Goal: Task Accomplishment & Management: Manage account settings

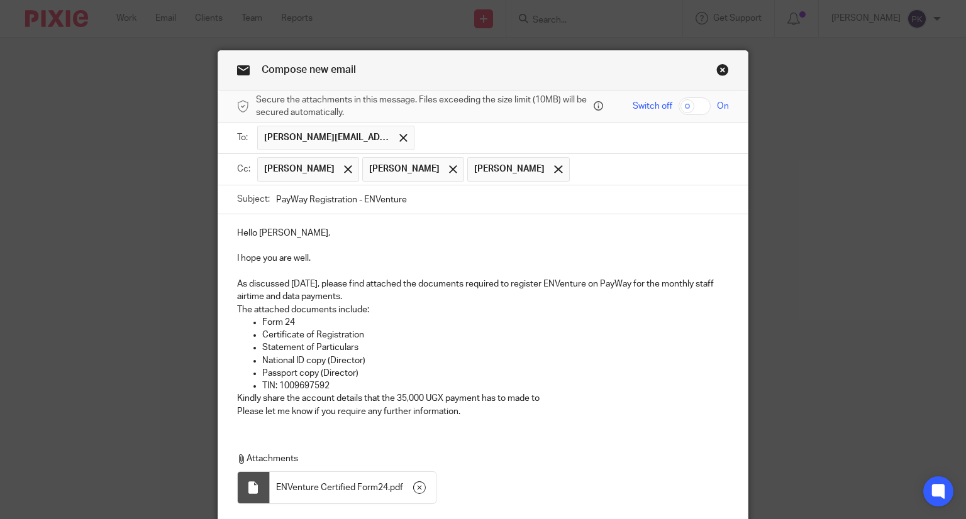
click at [721, 76] on link "Close this dialog window" at bounding box center [722, 71] width 13 height 17
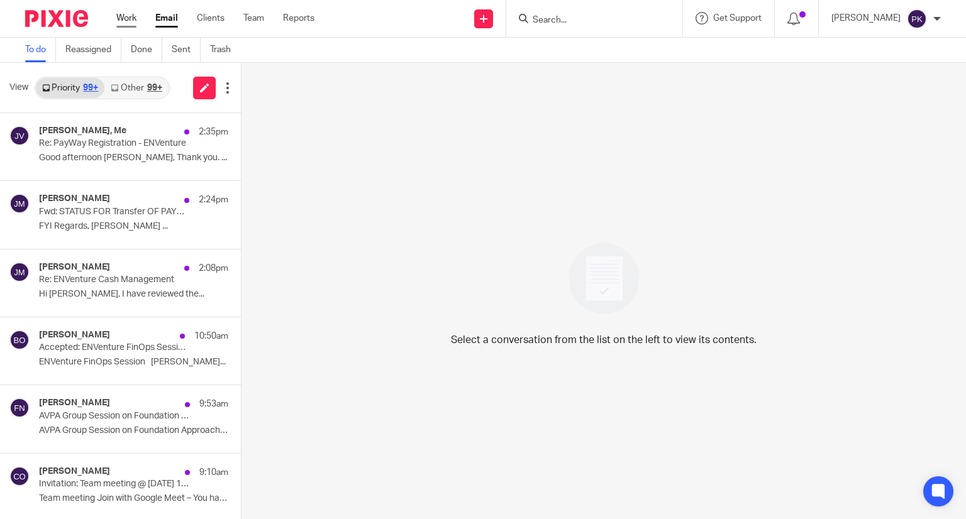
click at [121, 18] on link "Work" at bounding box center [126, 18] width 20 height 13
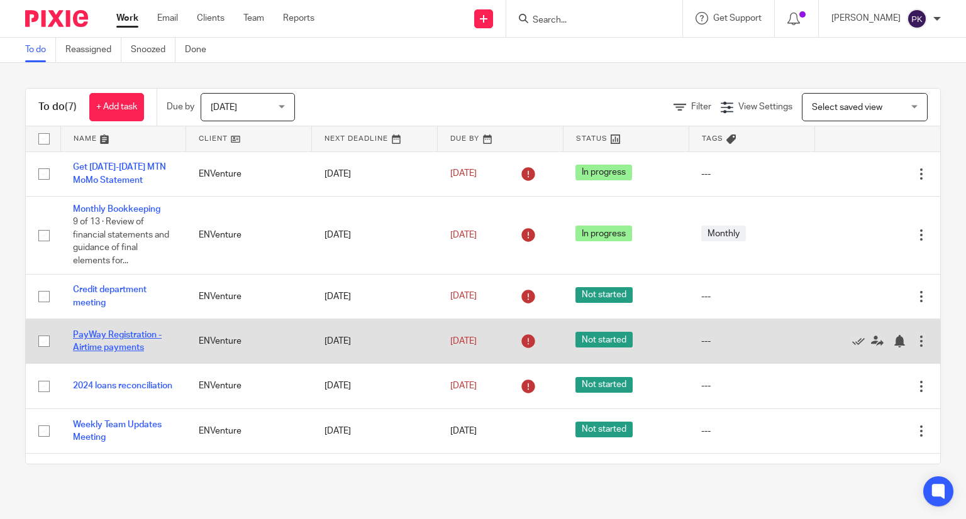
click at [142, 334] on link "PayWay Registration - Airtime payments" at bounding box center [117, 341] width 89 height 21
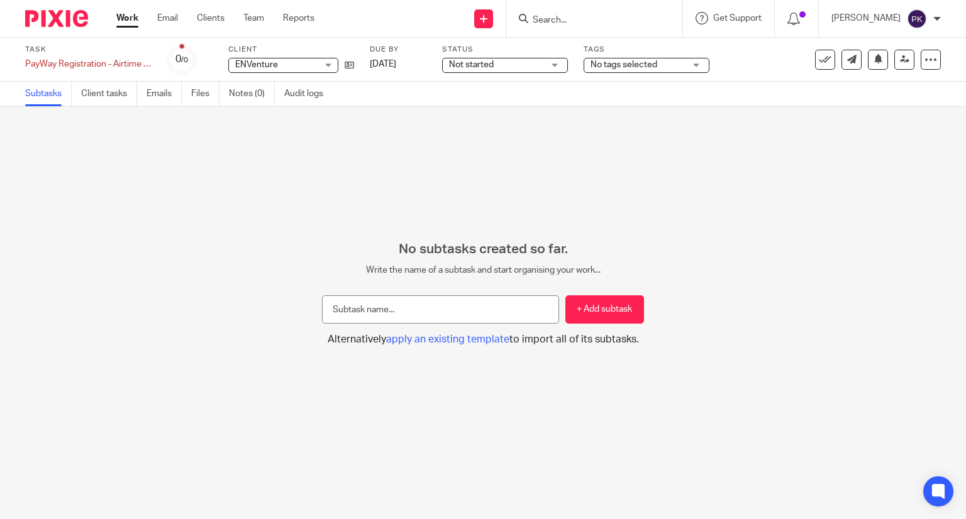
click at [524, 62] on span "Not started" at bounding box center [496, 64] width 94 height 13
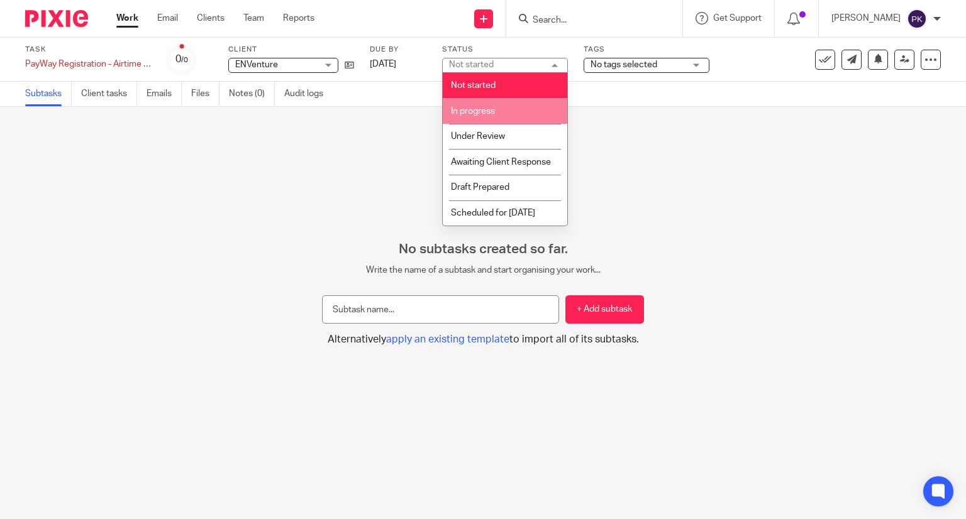
click at [490, 114] on span "In progress" at bounding box center [473, 111] width 44 height 9
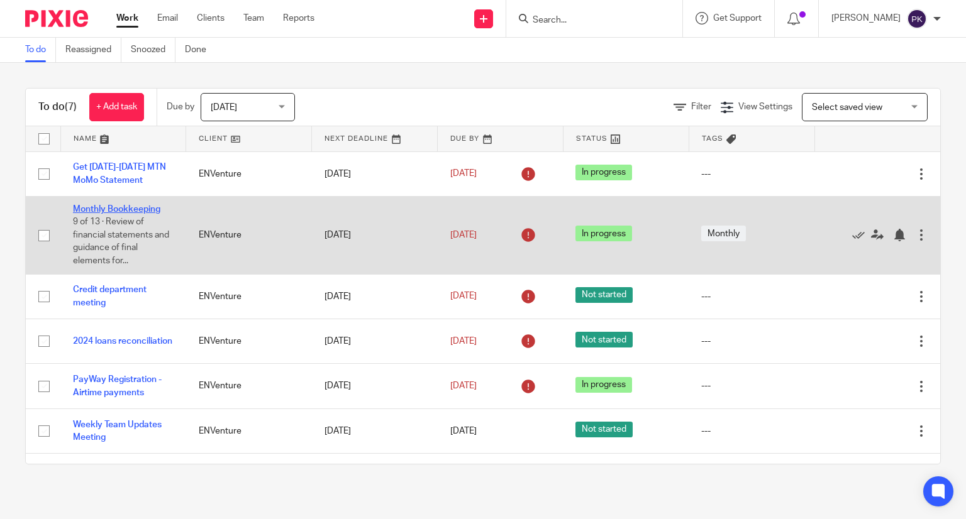
click at [114, 209] on link "Monthly Bookkeeping" at bounding box center [116, 209] width 87 height 9
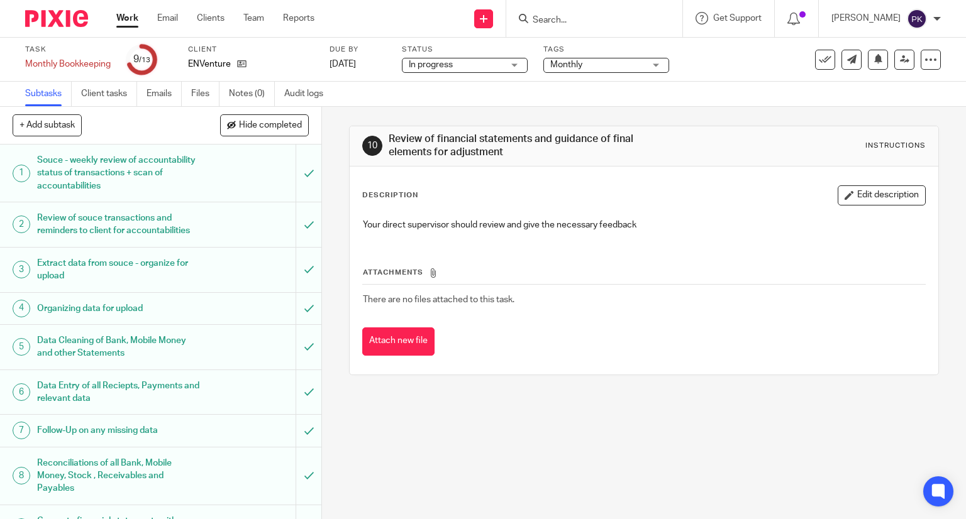
scroll to position [197, 0]
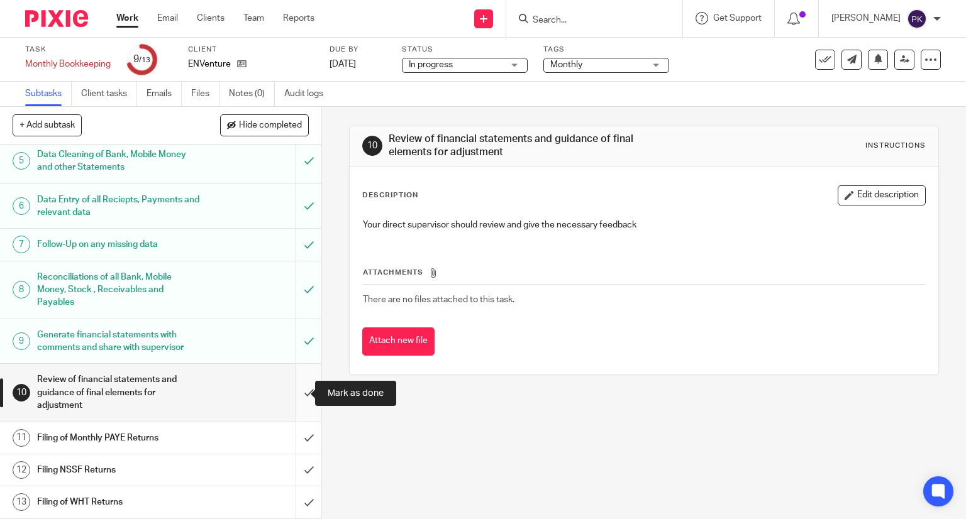
click at [294, 393] on input "submit" at bounding box center [160, 392] width 321 height 57
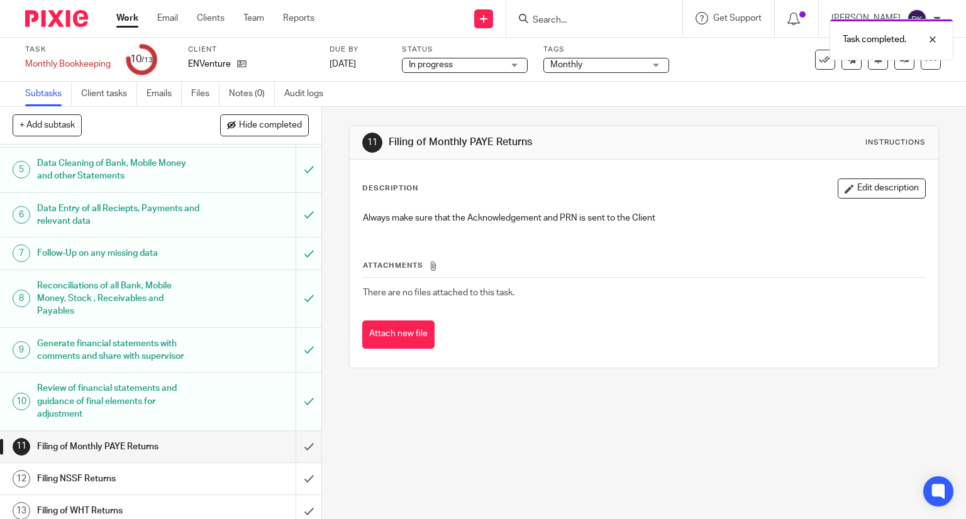
scroll to position [197, 0]
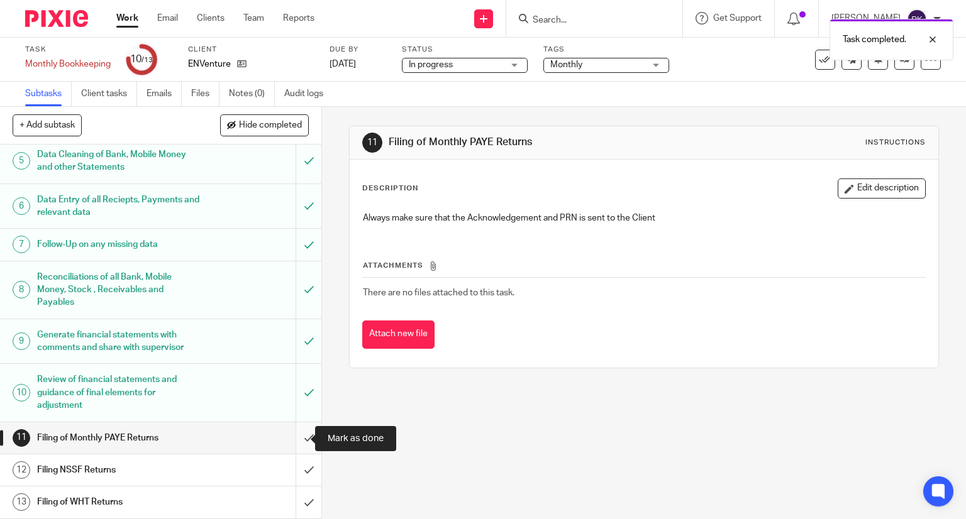
click at [294, 441] on input "submit" at bounding box center [160, 437] width 321 height 31
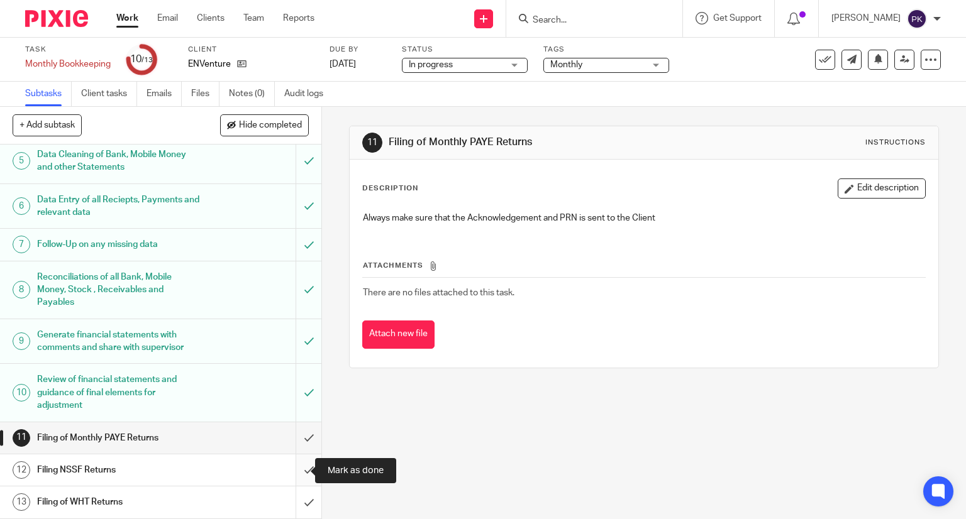
click at [292, 458] on input "submit" at bounding box center [160, 470] width 321 height 31
click at [294, 514] on input "submit" at bounding box center [160, 502] width 321 height 31
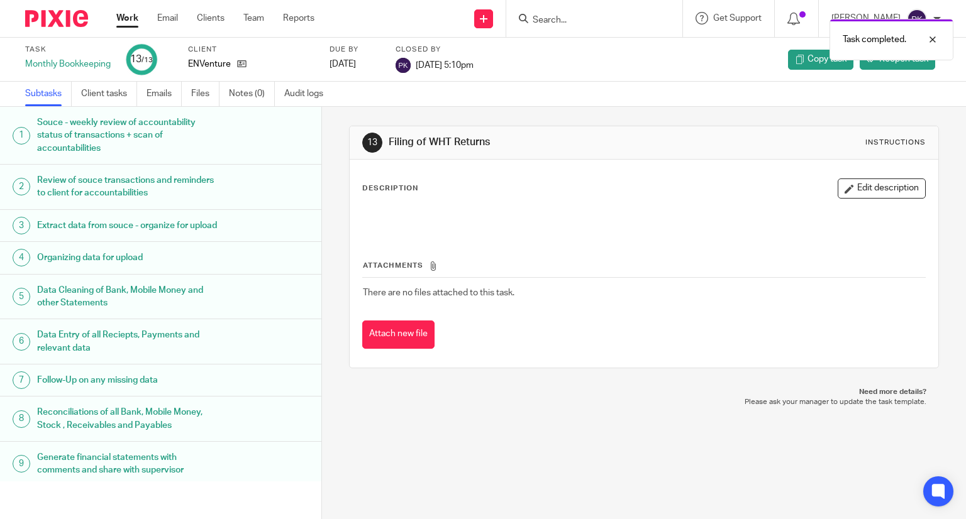
click at [127, 18] on link "Work" at bounding box center [127, 18] width 22 height 13
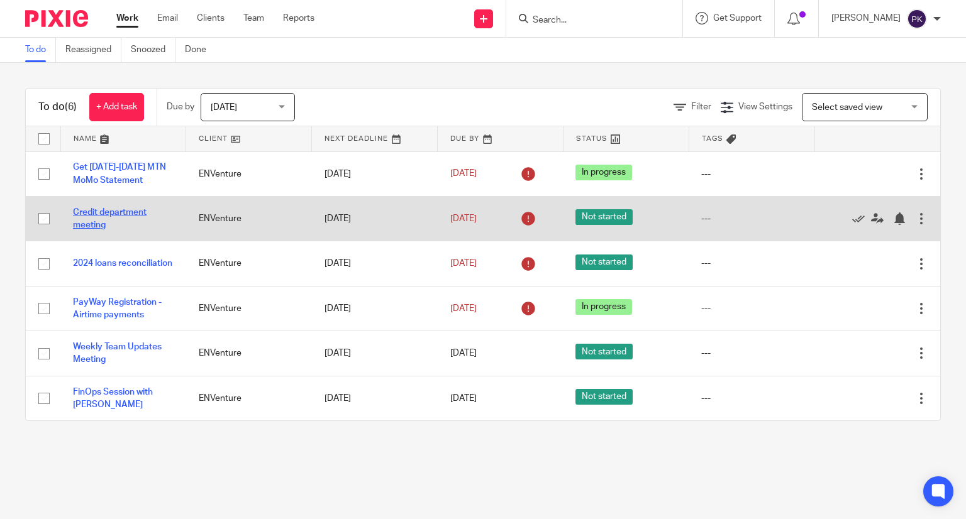
click at [111, 209] on link "Credit department meeting" at bounding box center [110, 218] width 74 height 21
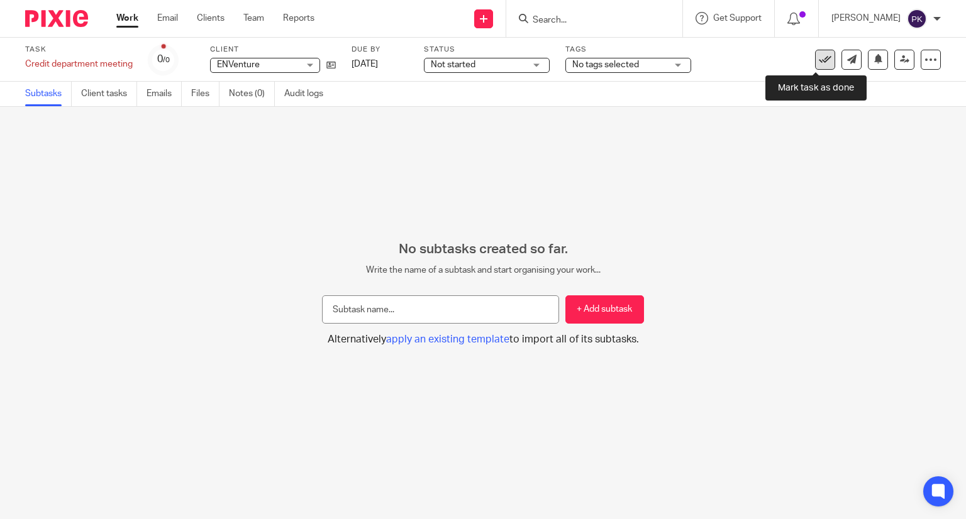
click at [820, 57] on icon at bounding box center [825, 59] width 13 height 13
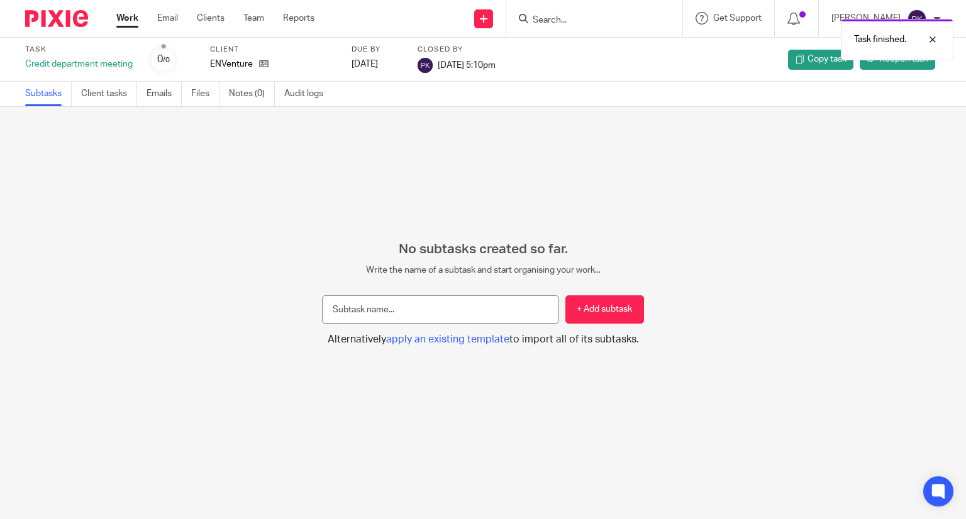
click at [128, 23] on link "Work" at bounding box center [127, 18] width 22 height 13
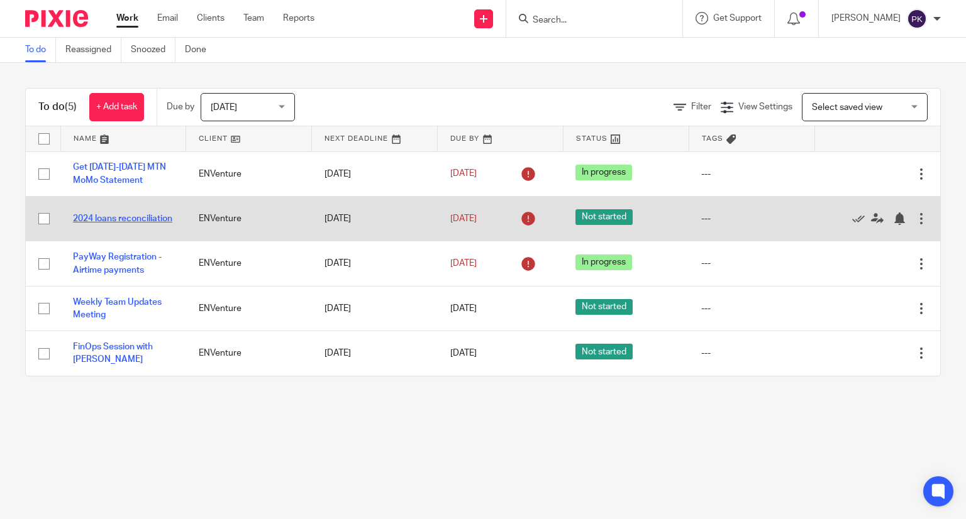
click at [94, 214] on link "2024 loans reconciliation" at bounding box center [122, 218] width 99 height 9
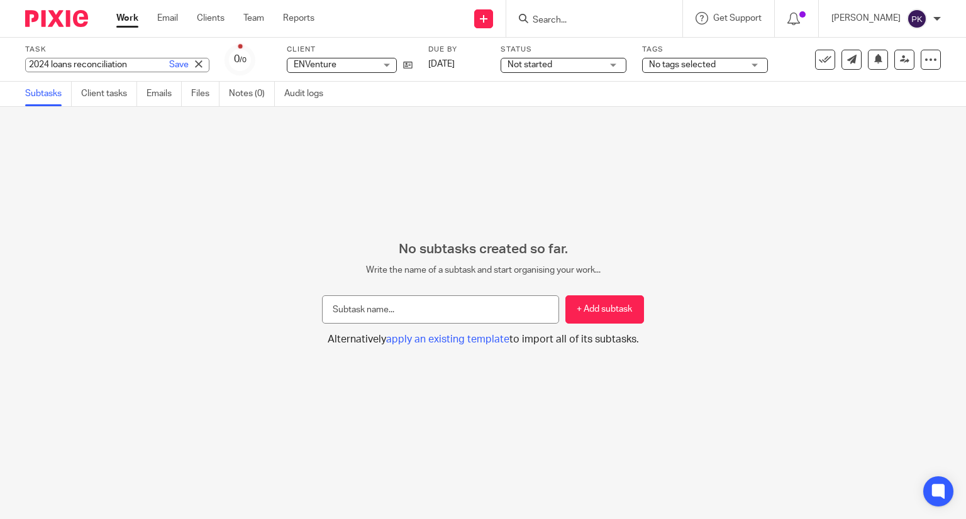
click at [48, 67] on div "2024 loans reconciliation Save 2024 loans reconciliation" at bounding box center [117, 65] width 184 height 14
click at [53, 67] on input "2024 loans reconciliation" at bounding box center [117, 65] width 184 height 14
click at [59, 62] on input "Loans reconciliation" at bounding box center [117, 65] width 184 height 14
type input "Loans Reconciliation"
click at [169, 65] on link "Save" at bounding box center [178, 64] width 19 height 13
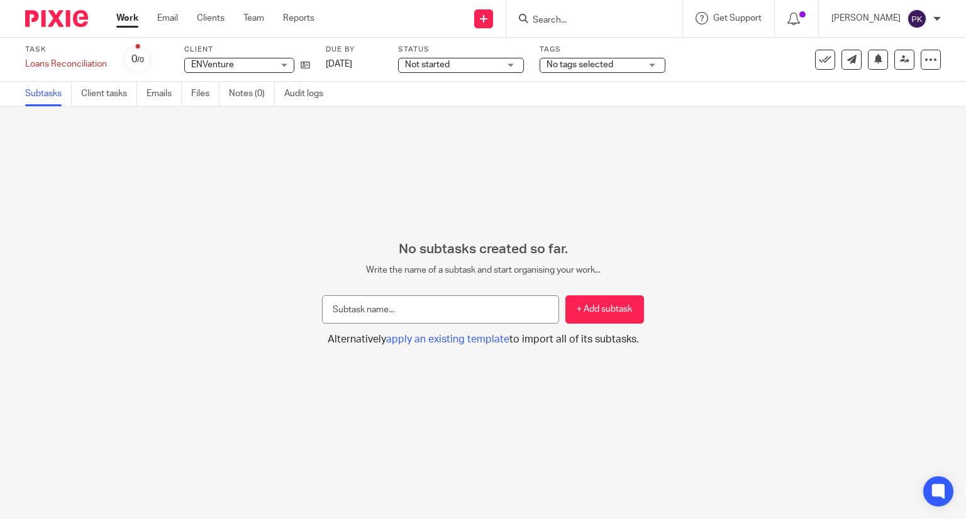
click at [134, 13] on link "Work" at bounding box center [127, 18] width 22 height 13
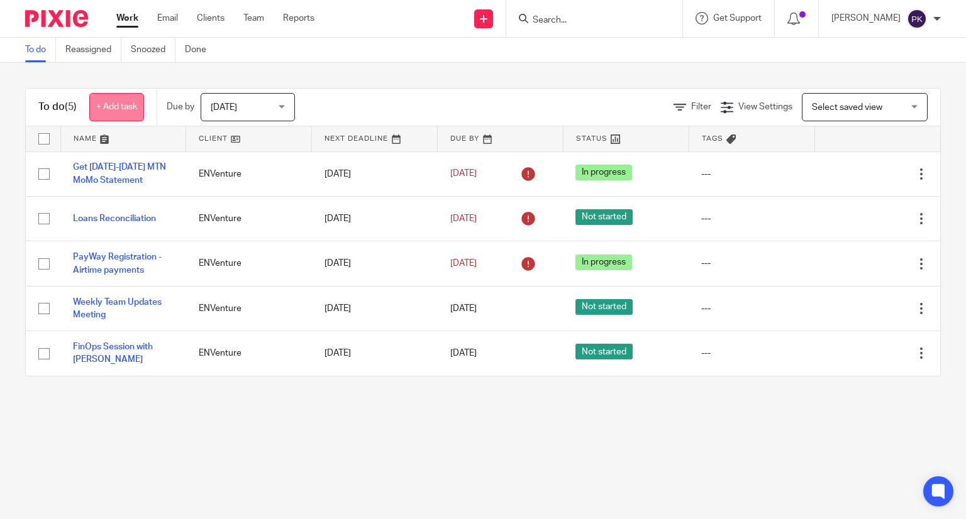
click at [123, 109] on link "+ Add task" at bounding box center [116, 107] width 55 height 28
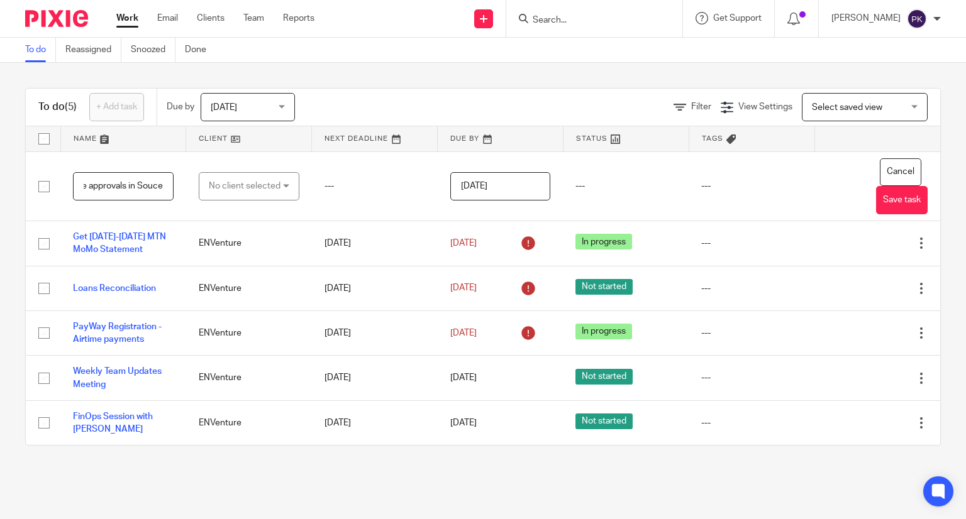
scroll to position [0, 126]
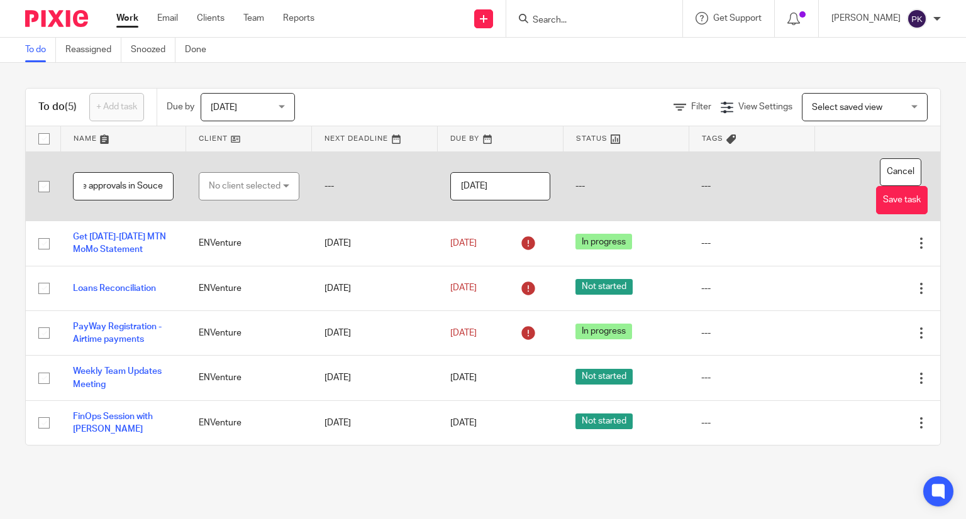
type input "[DATE] requests and expense approvals in Souce"
click at [234, 195] on div "No client selected" at bounding box center [245, 186] width 72 height 26
type input "env"
click at [258, 248] on li "ENVenture" at bounding box center [244, 249] width 97 height 26
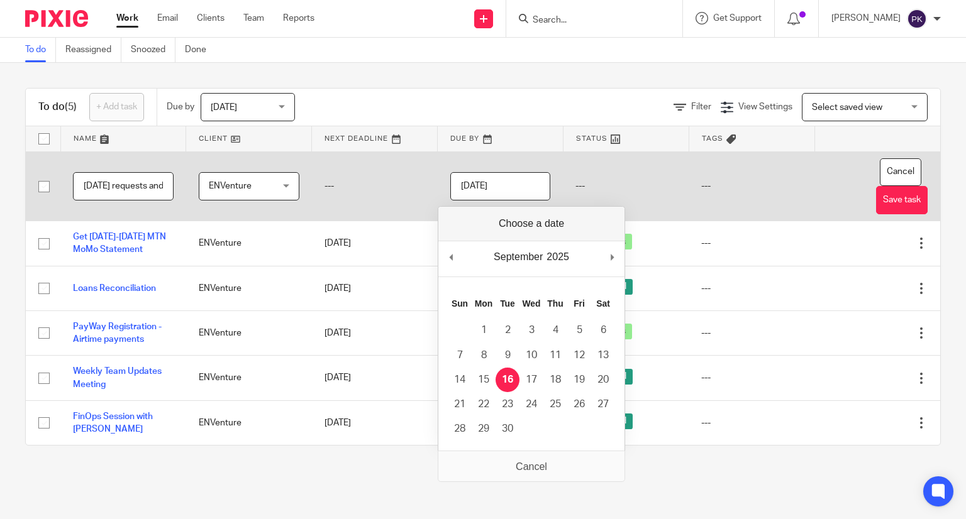
click at [482, 178] on input "[DATE]" at bounding box center [500, 186] width 101 height 28
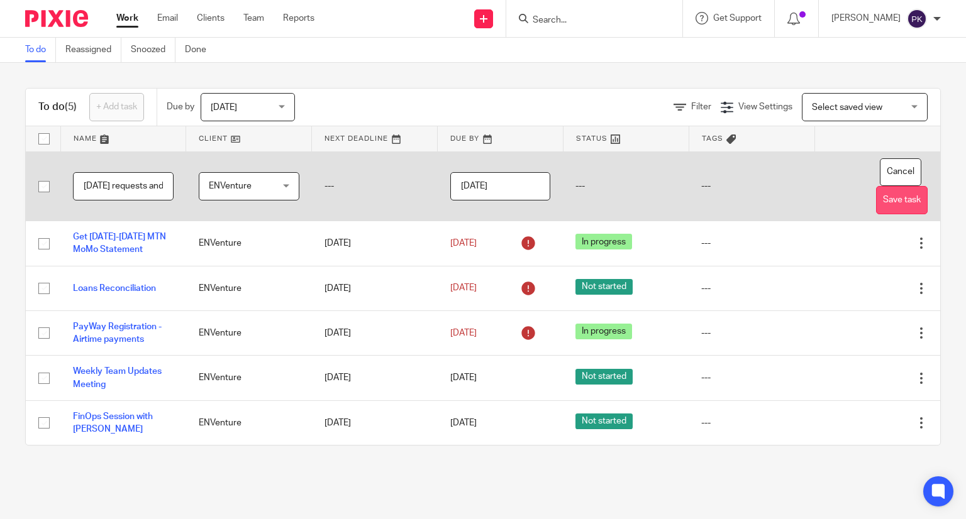
click at [878, 199] on button "Save task" at bounding box center [902, 200] width 52 height 28
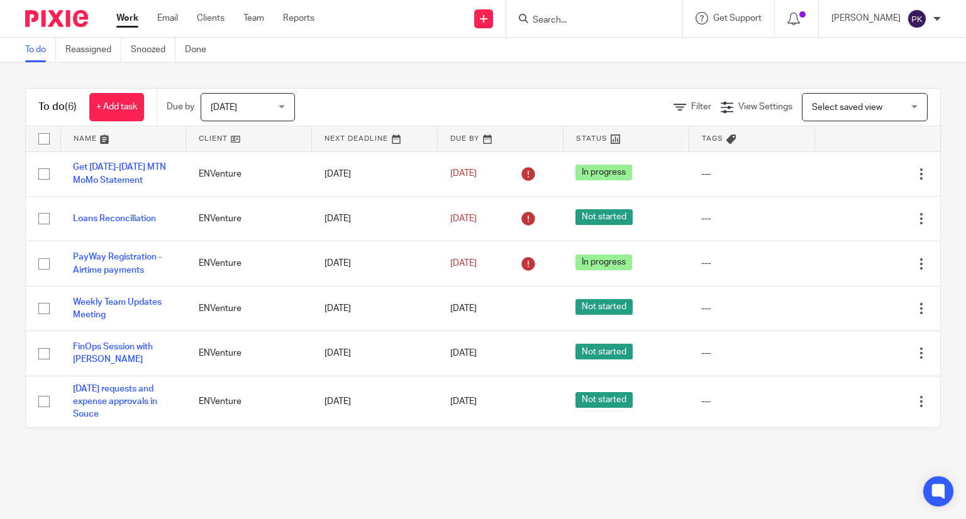
click at [106, 111] on link "+ Add task" at bounding box center [116, 107] width 55 height 28
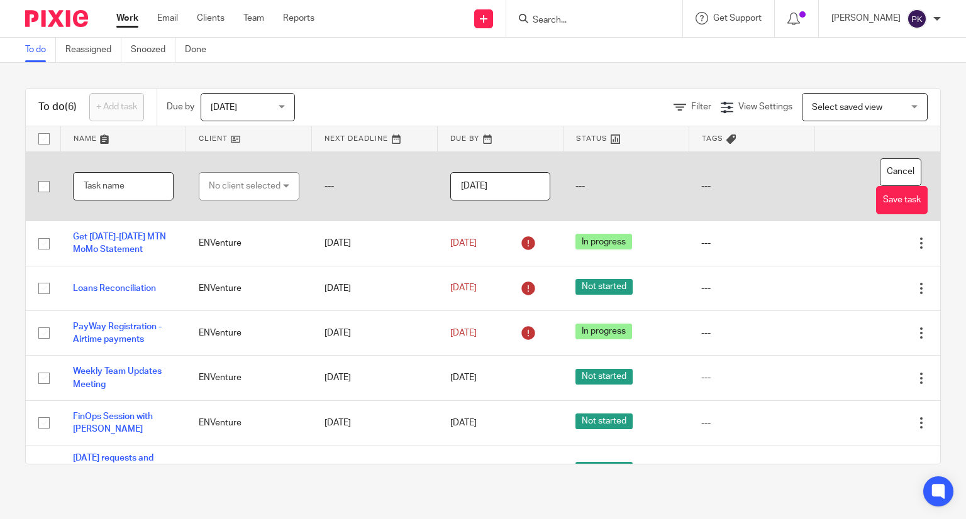
click at [116, 192] on input "text" at bounding box center [123, 186] width 101 height 28
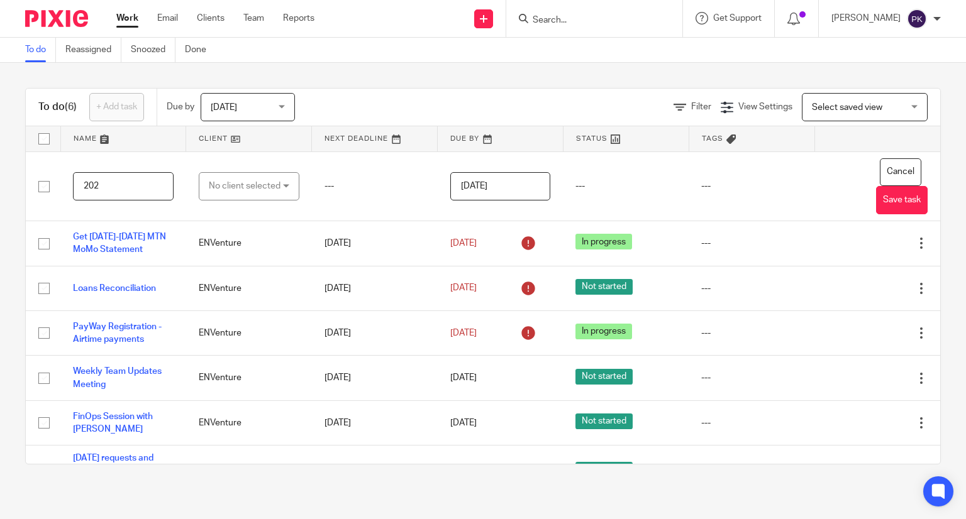
scroll to position [33, 0]
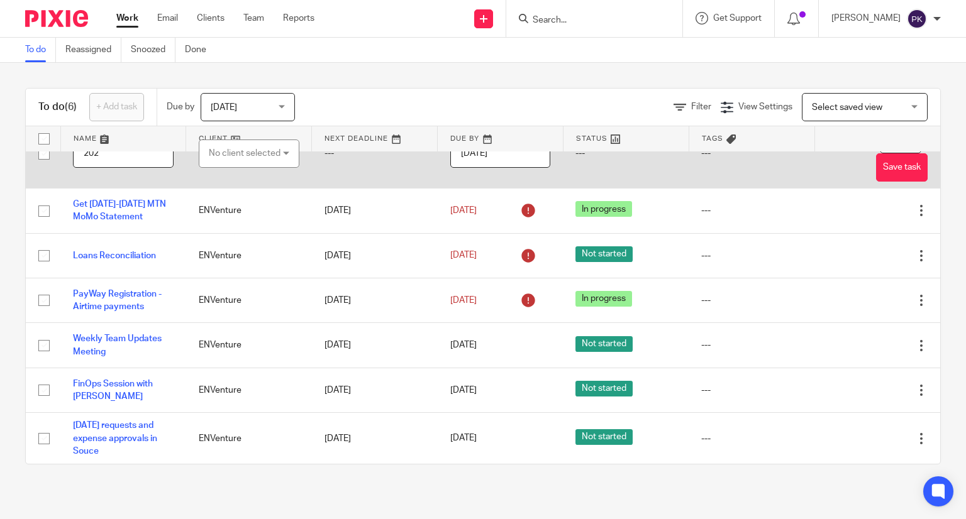
click at [115, 157] on input "202" at bounding box center [123, 154] width 101 height 28
type input "2"
click at [111, 154] on input "Procurement of laptop bags" at bounding box center [123, 154] width 101 height 28
click at [158, 156] on input "Procurement of 2 laptop bags" at bounding box center [123, 154] width 101 height 28
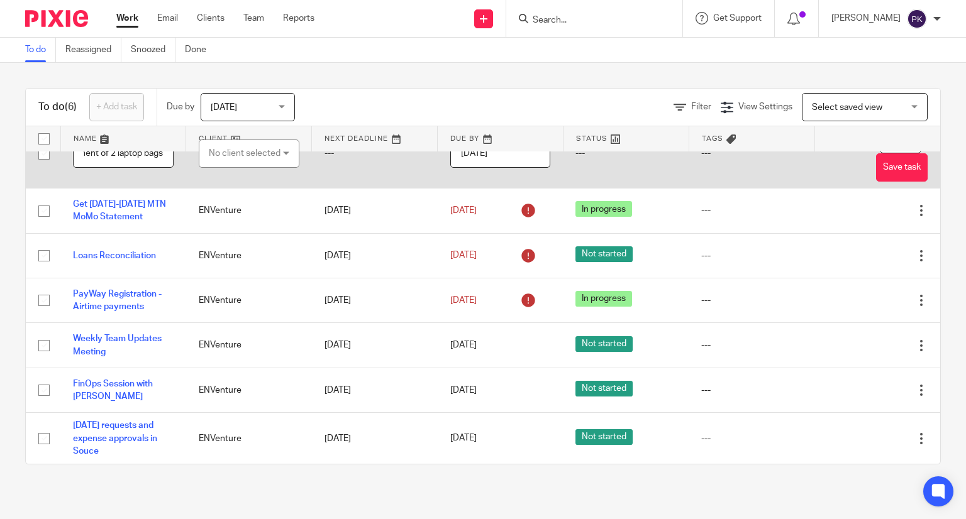
scroll to position [0, 42]
type input "Procurement of 2 laptop bags"
click at [242, 153] on div "No client selected" at bounding box center [245, 153] width 72 height 26
type input "env"
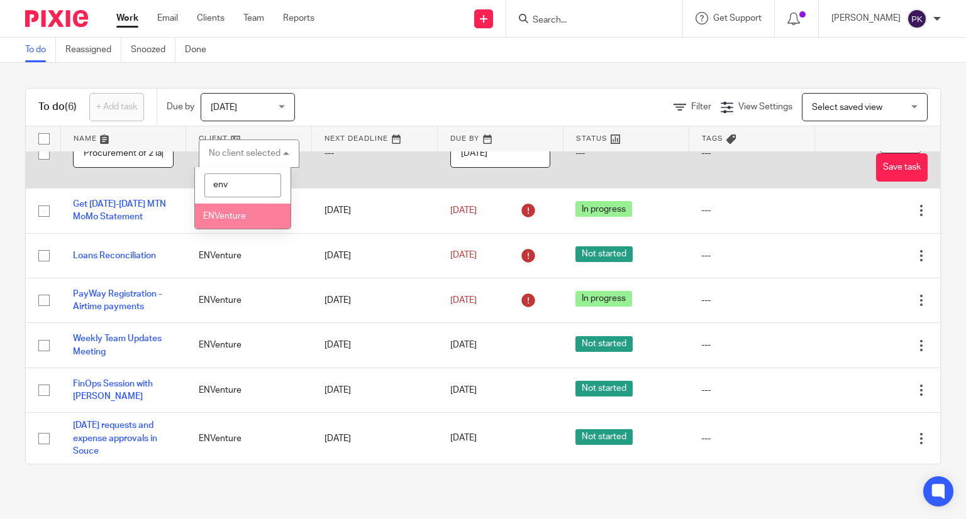
click at [248, 223] on li "ENVenture" at bounding box center [242, 217] width 95 height 26
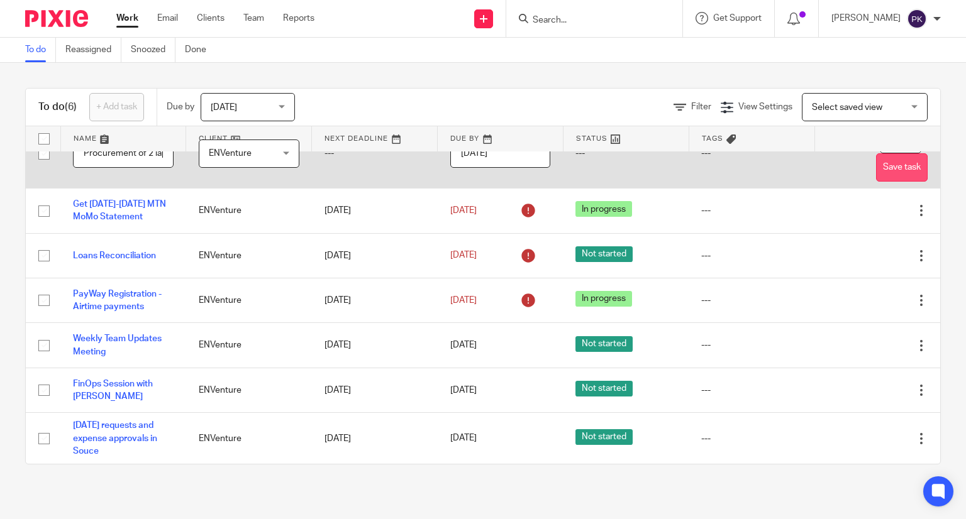
click at [876, 167] on button "Save task" at bounding box center [902, 167] width 52 height 28
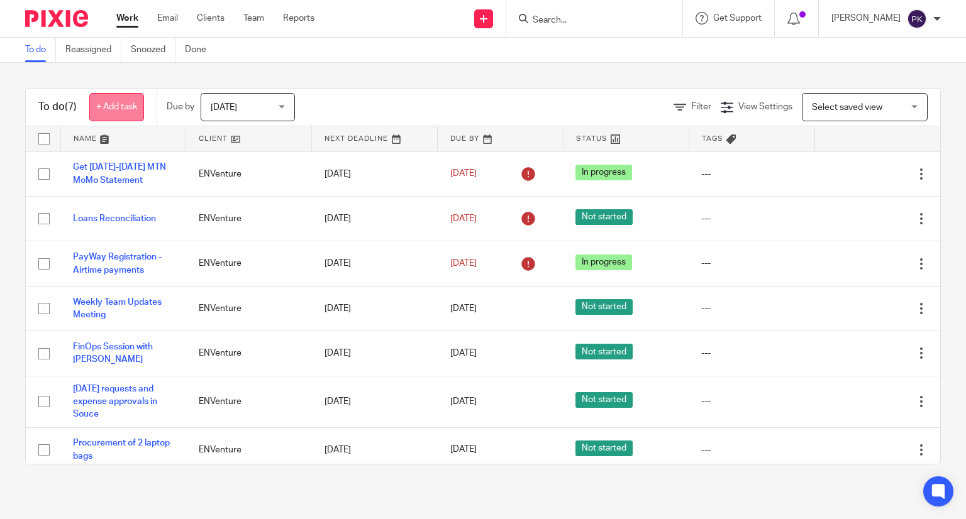
click at [108, 106] on link "+ Add task" at bounding box center [116, 107] width 55 height 28
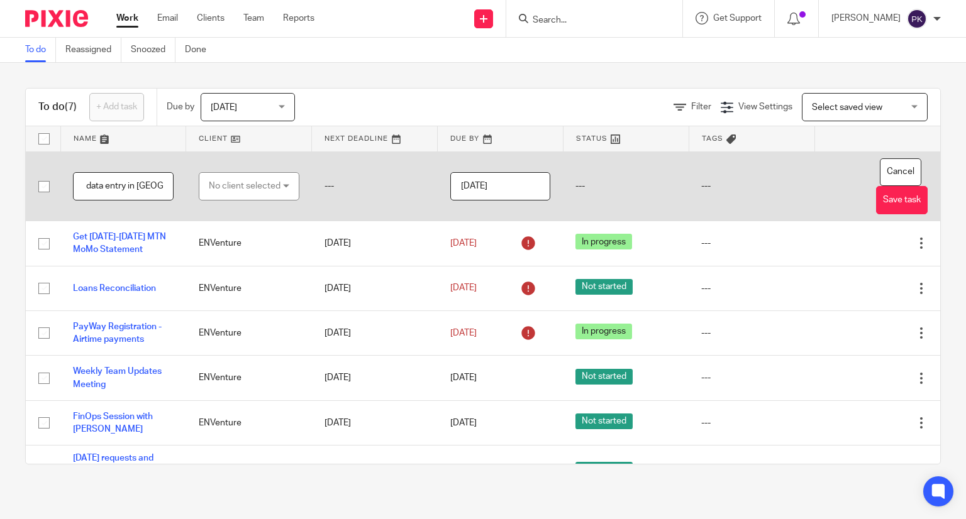
scroll to position [0, 33]
type input "2025Sep data entry in QBO"
click at [257, 189] on div "No client selected" at bounding box center [245, 186] width 72 height 26
type input "env"
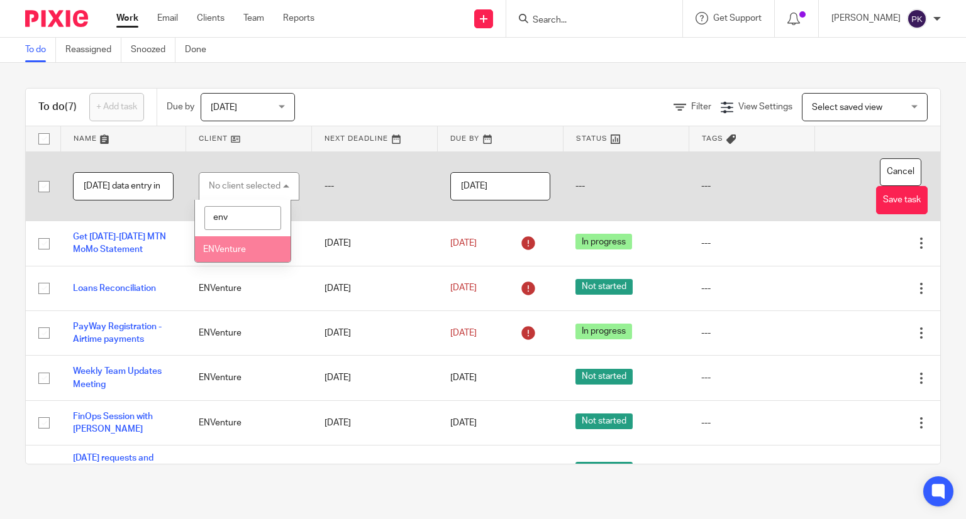
click at [231, 258] on li "ENVenture" at bounding box center [242, 249] width 95 height 26
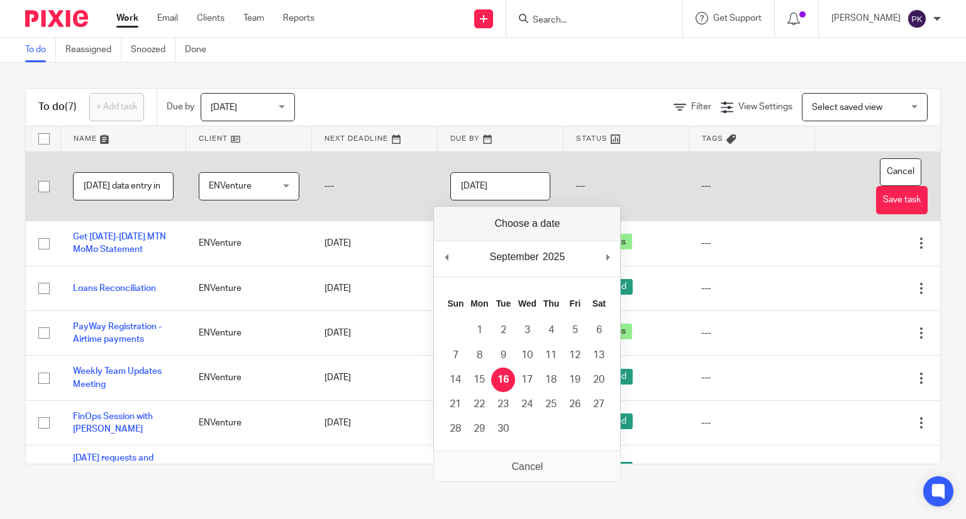
click at [496, 187] on input "[DATE]" at bounding box center [500, 186] width 101 height 28
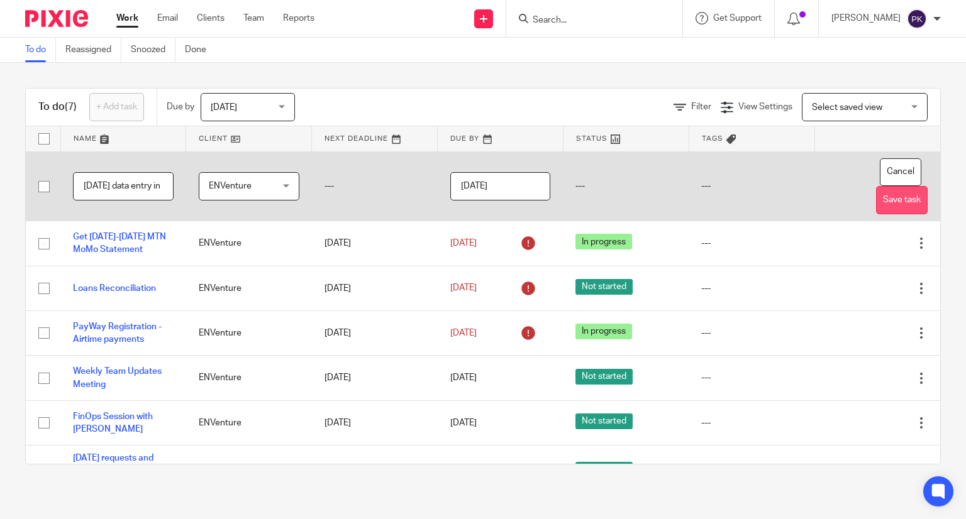
click at [876, 200] on button "Save task" at bounding box center [902, 200] width 52 height 28
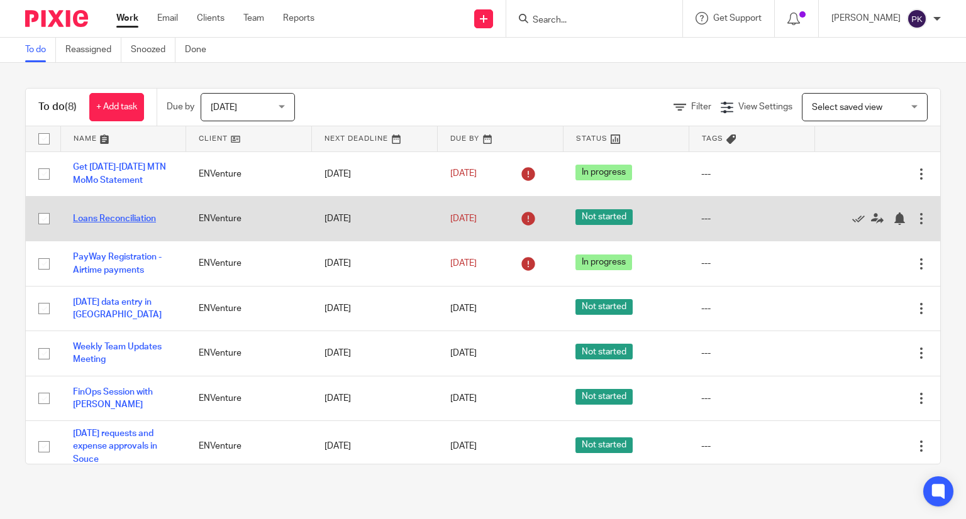
click at [116, 215] on link "Loans Reconciliation" at bounding box center [114, 218] width 83 height 9
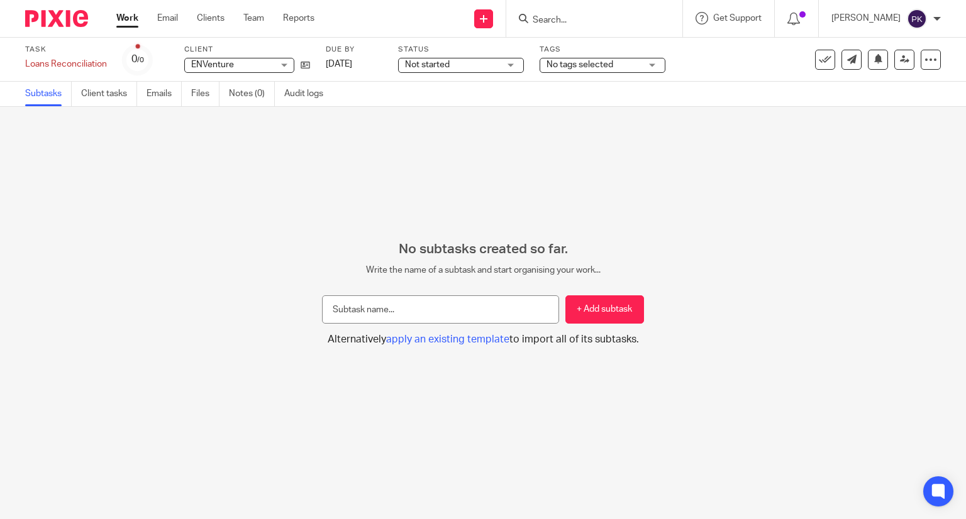
click at [473, 66] on span "Not started" at bounding box center [452, 64] width 94 height 13
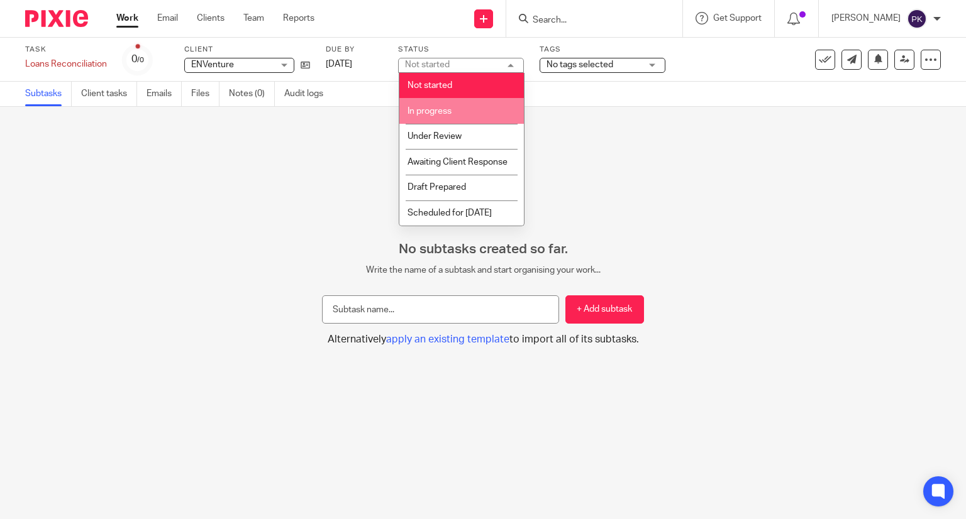
click at [488, 116] on li "In progress" at bounding box center [461, 111] width 124 height 26
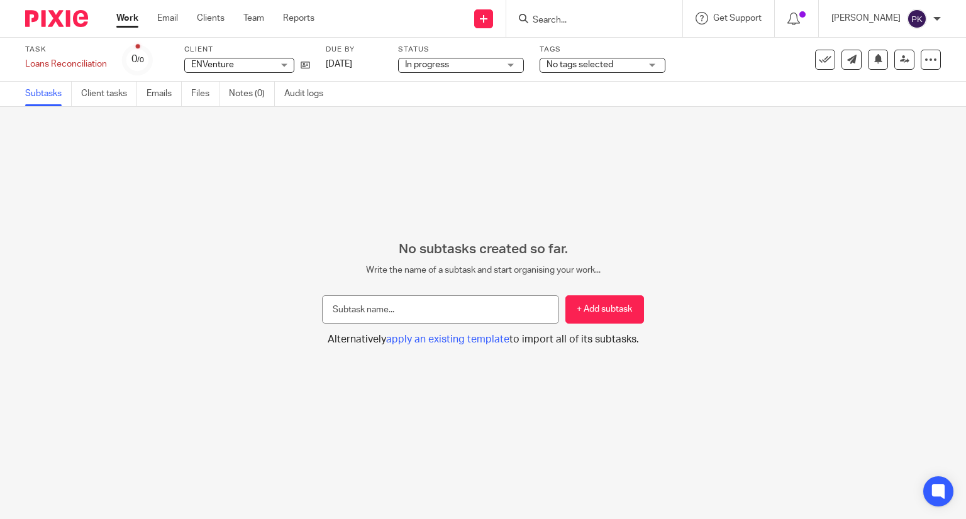
click at [121, 20] on link "Work" at bounding box center [127, 18] width 22 height 13
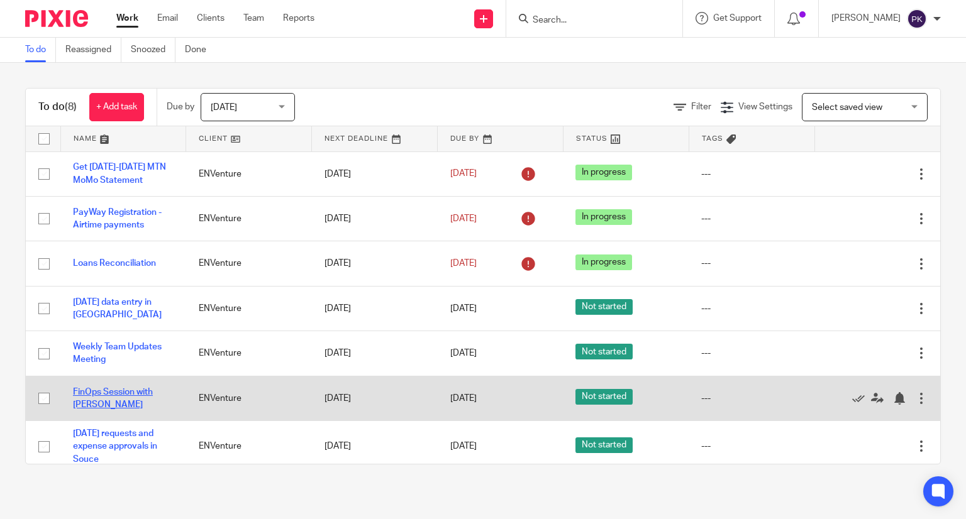
click at [124, 388] on link "FinOps Session with [PERSON_NAME]" at bounding box center [113, 398] width 80 height 21
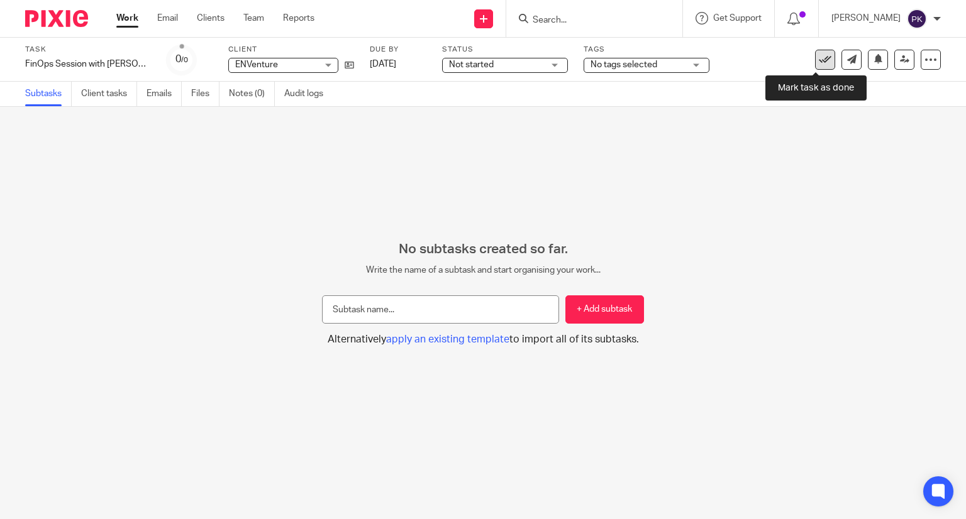
click at [819, 55] on icon at bounding box center [825, 59] width 13 height 13
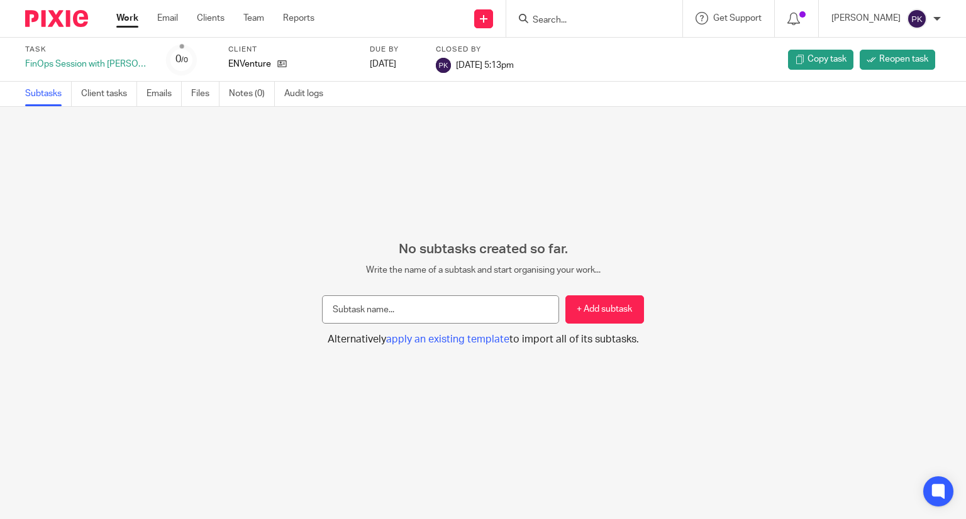
click at [130, 30] on div "Work Email Clients Team Reports Work Email Clients Team Reports Settings" at bounding box center [218, 18] width 229 height 37
click at [128, 18] on link "Work" at bounding box center [127, 18] width 22 height 13
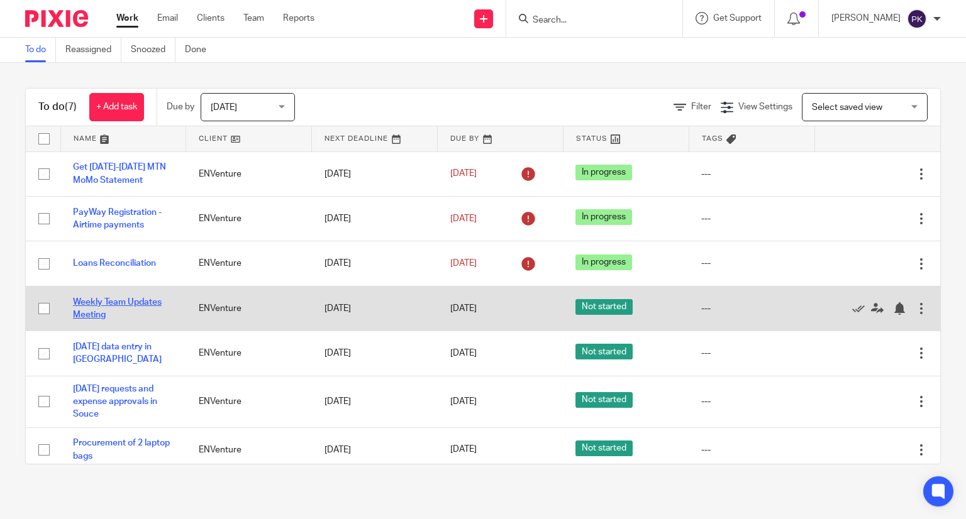
click at [135, 302] on link "Weekly Team Updates Meeting" at bounding box center [117, 308] width 89 height 21
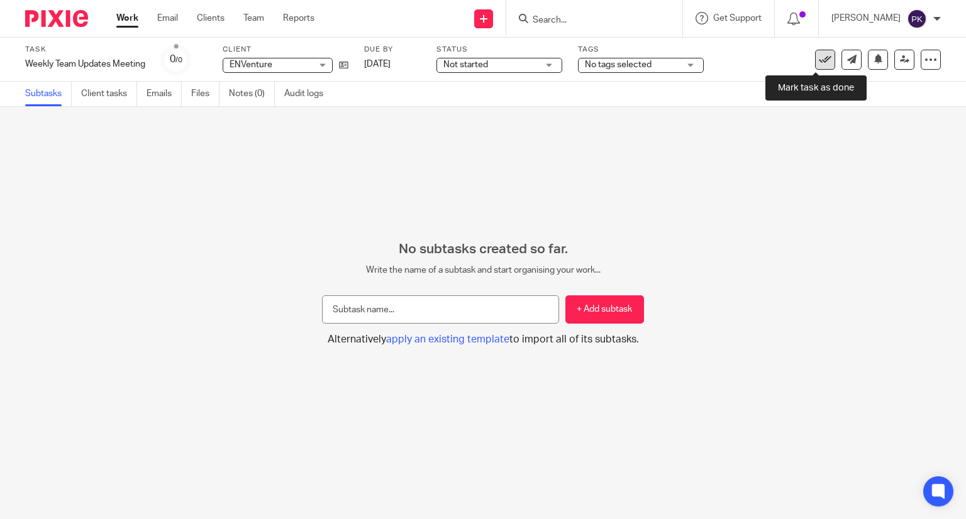
click at [819, 63] on icon at bounding box center [825, 59] width 13 height 13
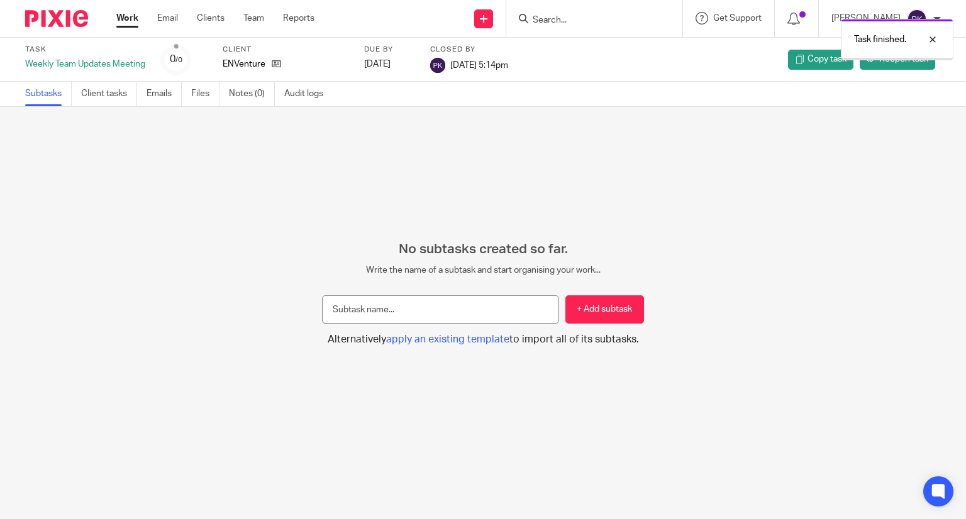
click at [135, 19] on link "Work" at bounding box center [127, 18] width 22 height 13
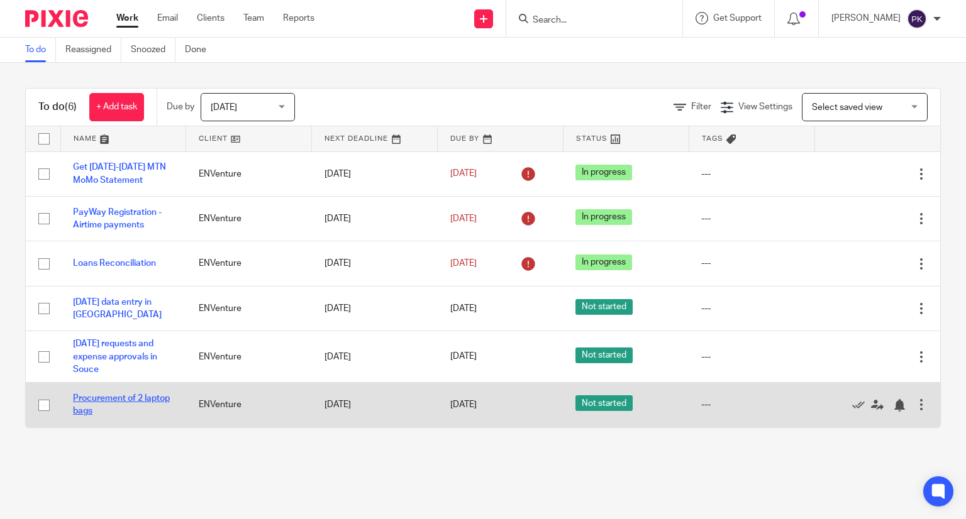
click at [120, 402] on link "Procurement of 2 laptop bags" at bounding box center [121, 404] width 97 height 21
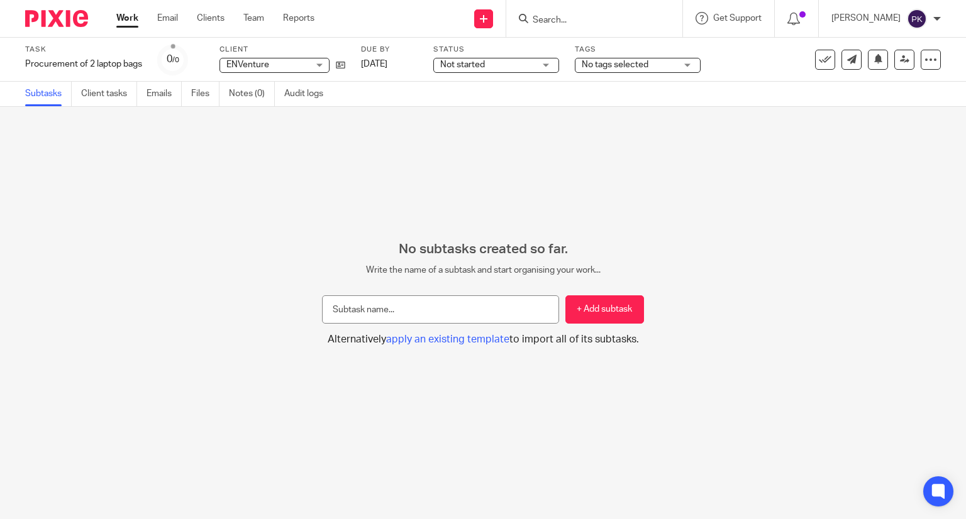
click at [541, 65] on div "Not started Not started" at bounding box center [496, 65] width 126 height 15
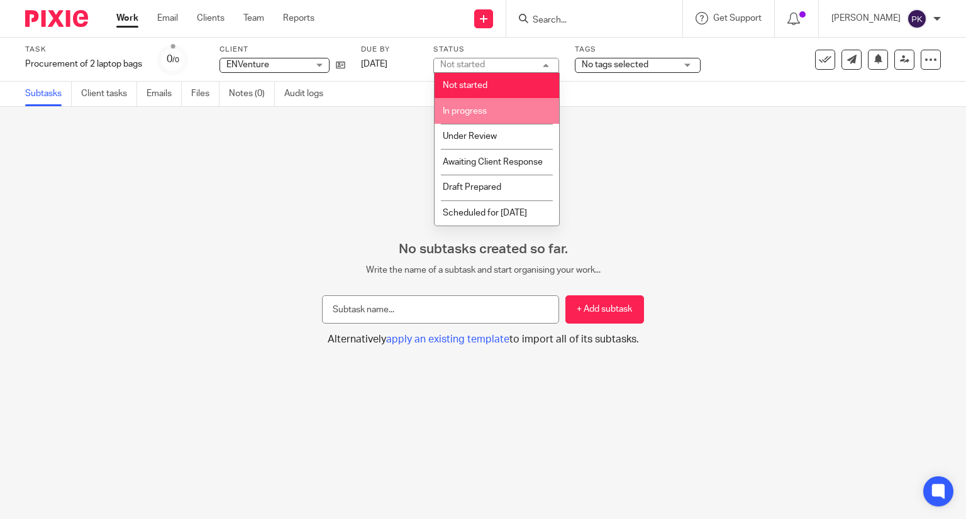
click at [516, 106] on li "In progress" at bounding box center [496, 111] width 124 height 26
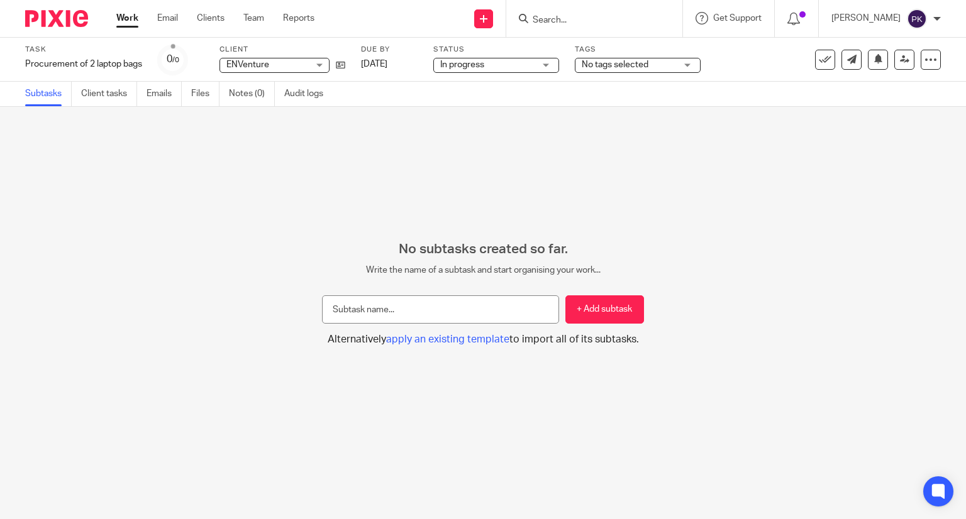
click at [136, 23] on link "Work" at bounding box center [127, 18] width 22 height 13
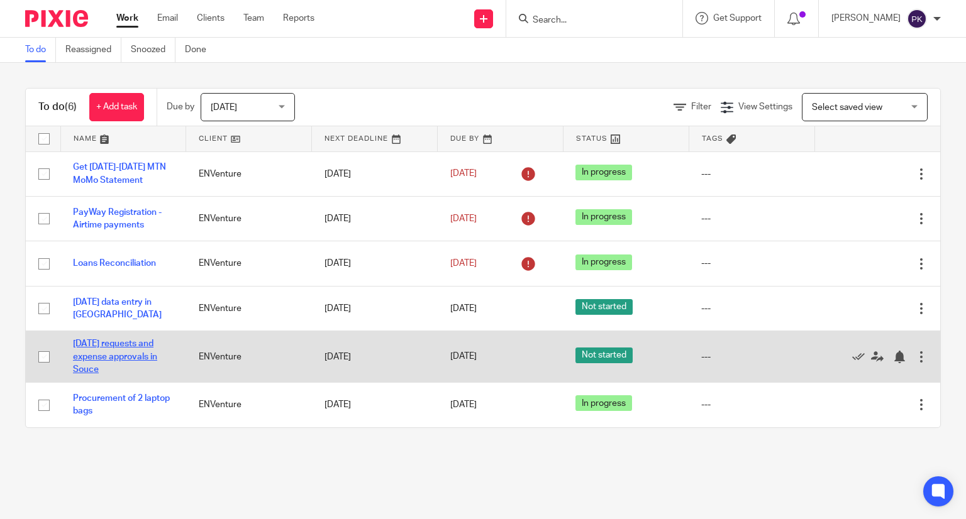
click at [116, 343] on link "[DATE] requests and expense approvals in Souce" at bounding box center [115, 356] width 84 height 35
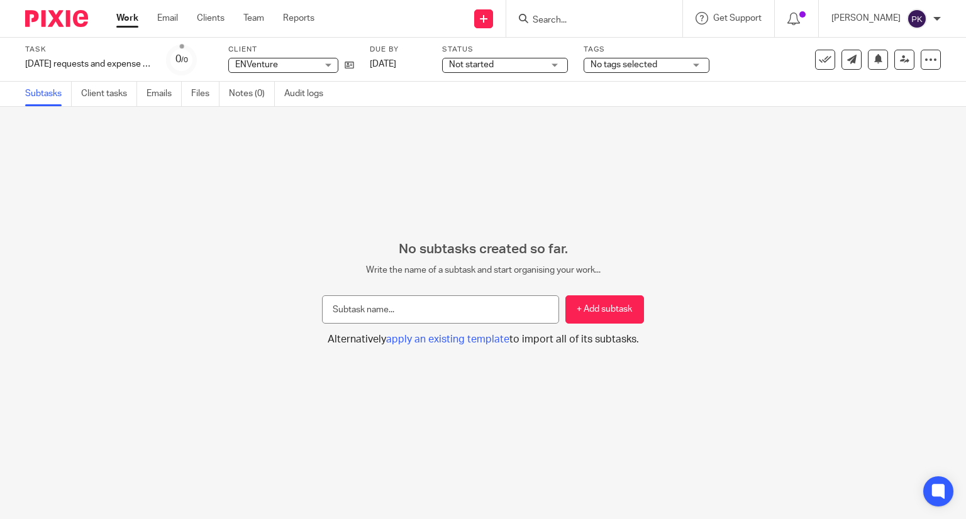
click at [496, 64] on span "Not started" at bounding box center [496, 64] width 94 height 13
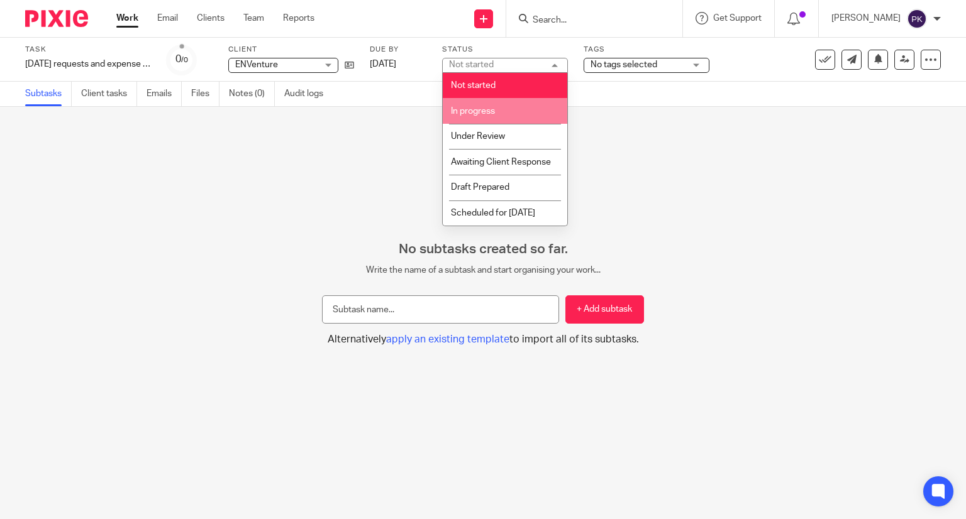
click at [520, 102] on li "In progress" at bounding box center [505, 111] width 124 height 26
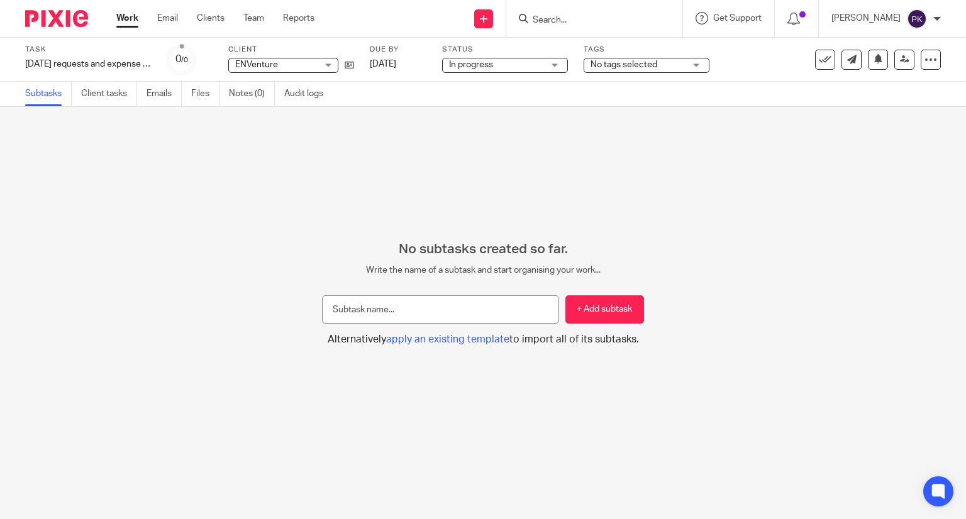
click at [130, 18] on link "Work" at bounding box center [127, 18] width 22 height 13
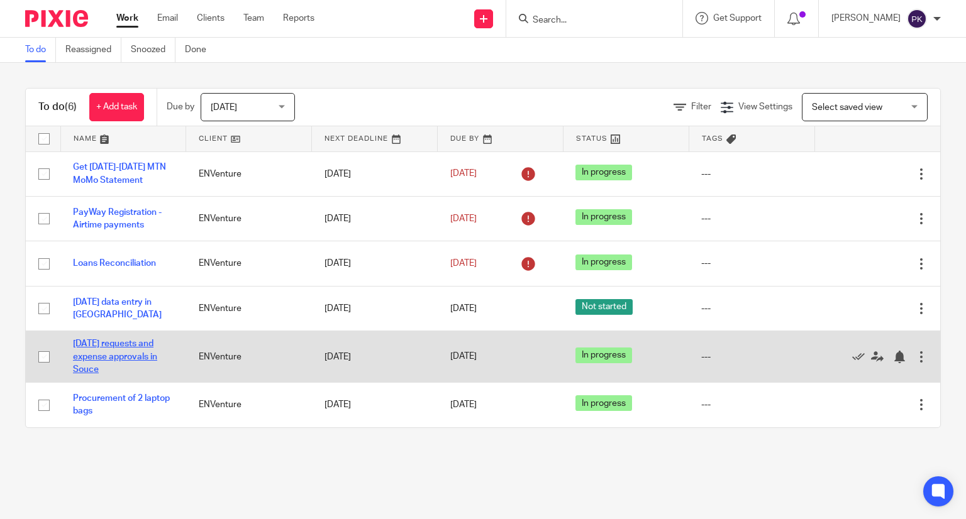
click at [131, 348] on link "[DATE] requests and expense approvals in Souce" at bounding box center [115, 356] width 84 height 35
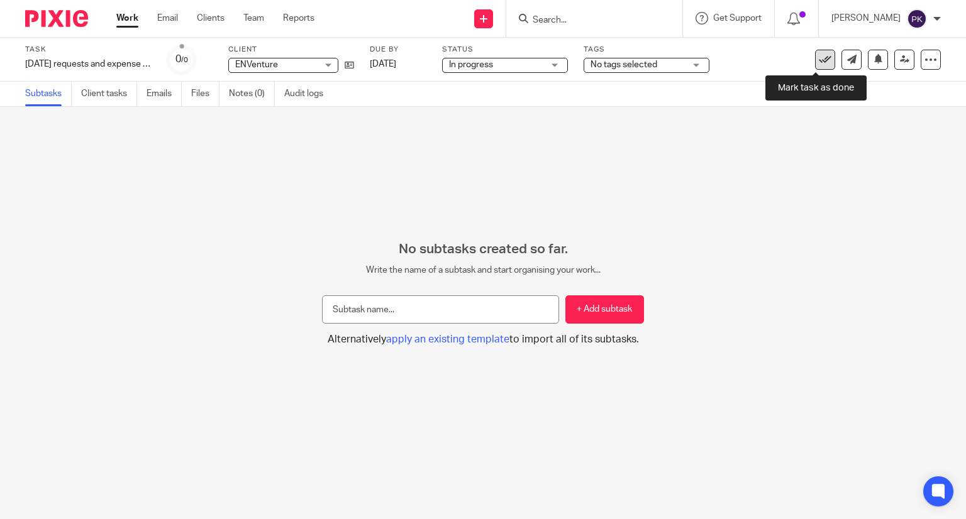
click at [819, 60] on icon at bounding box center [825, 59] width 13 height 13
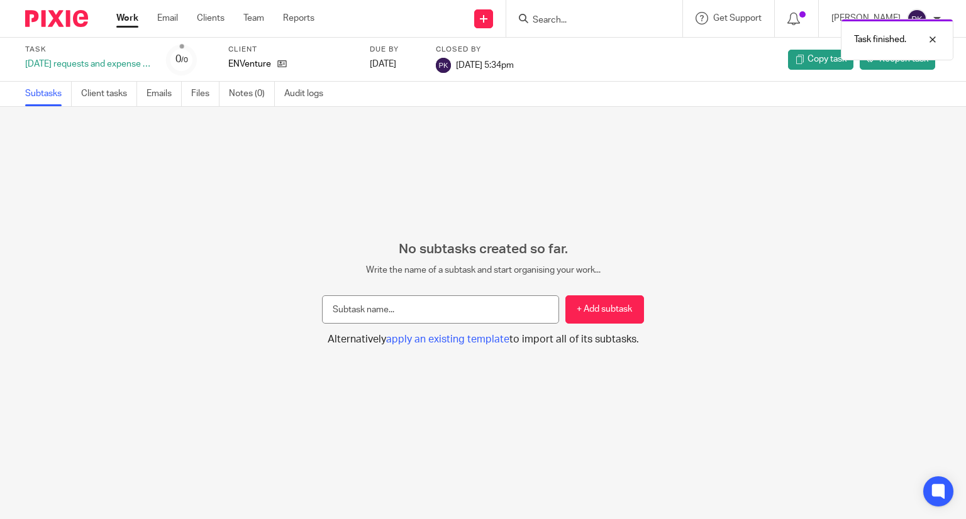
click at [130, 19] on link "Work" at bounding box center [127, 18] width 22 height 13
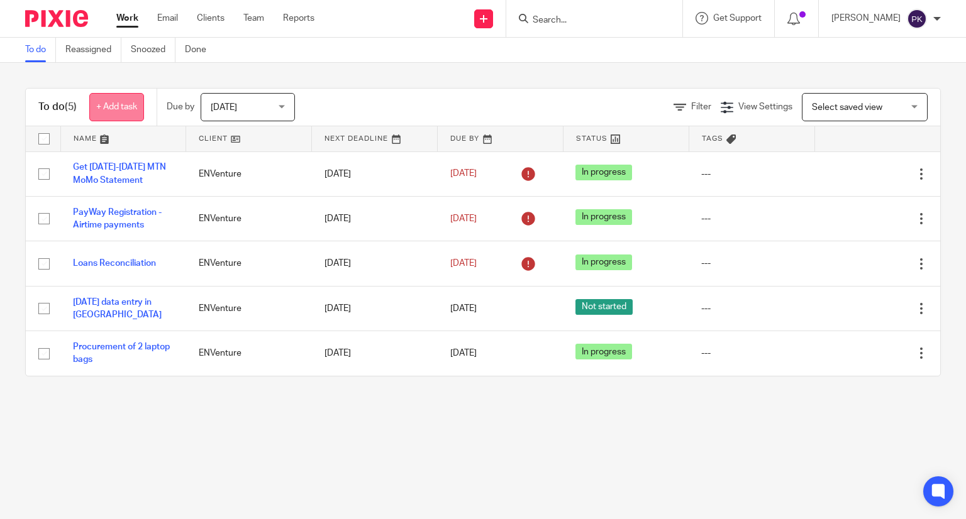
click at [102, 109] on link "+ Add task" at bounding box center [116, 107] width 55 height 28
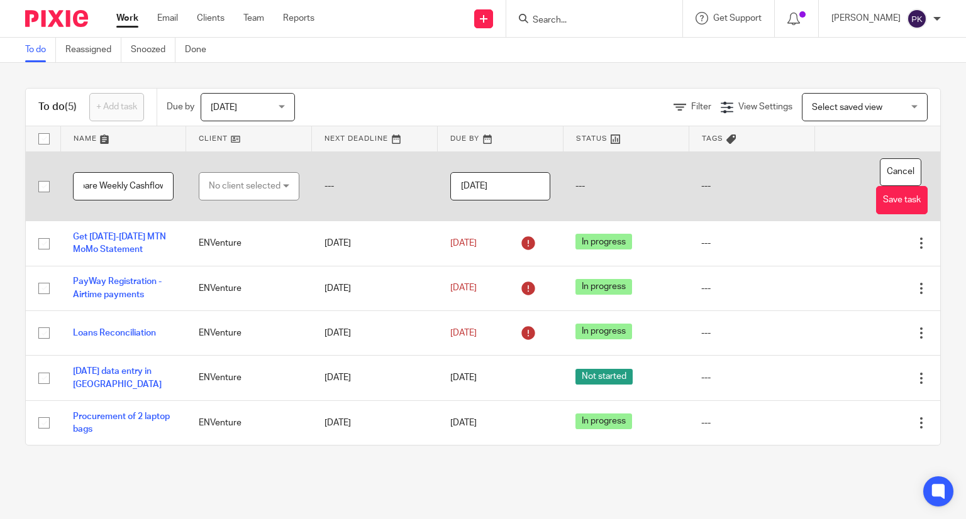
scroll to position [0, 23]
type input "Prepare Weekly Cashflow"
click at [258, 189] on div "No client selected" at bounding box center [245, 186] width 72 height 26
type input "env"
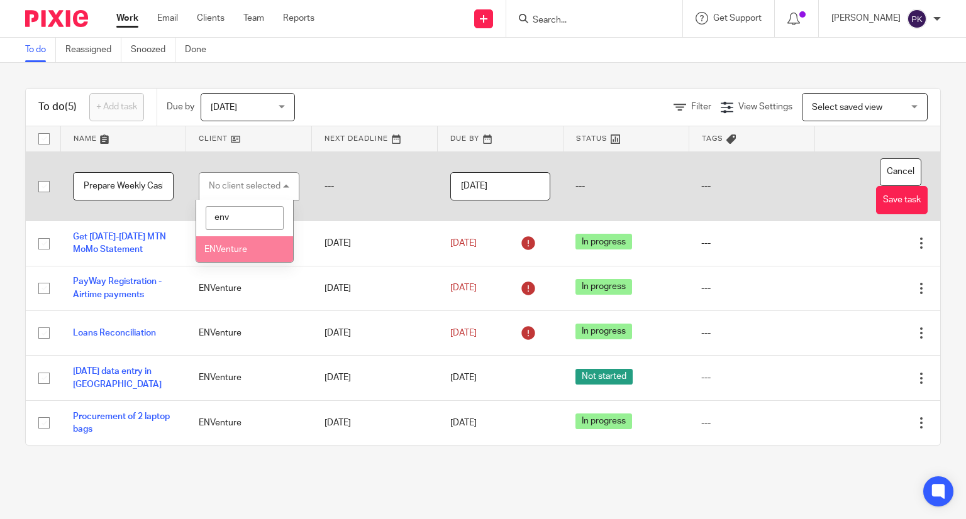
click at [249, 252] on li "ENVenture" at bounding box center [244, 249] width 97 height 26
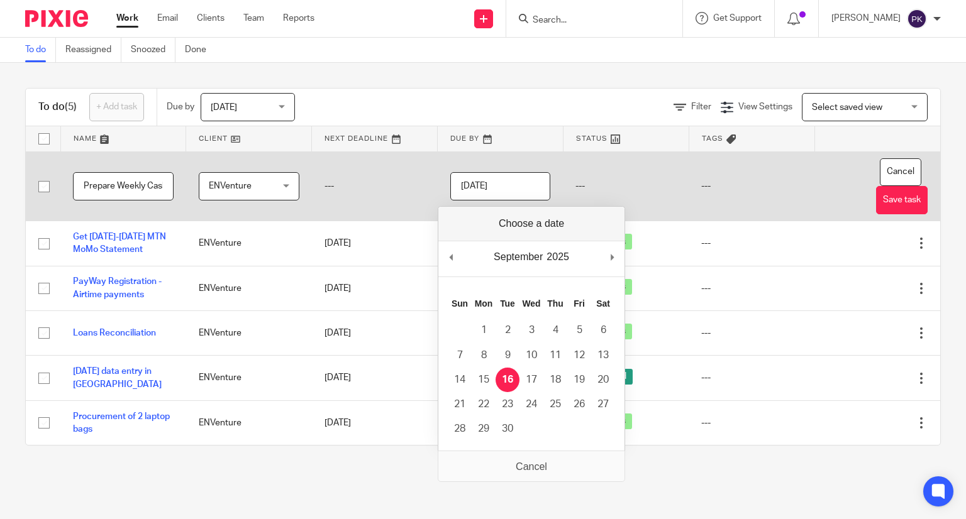
click at [533, 180] on input "2025-09-16" at bounding box center [500, 186] width 101 height 28
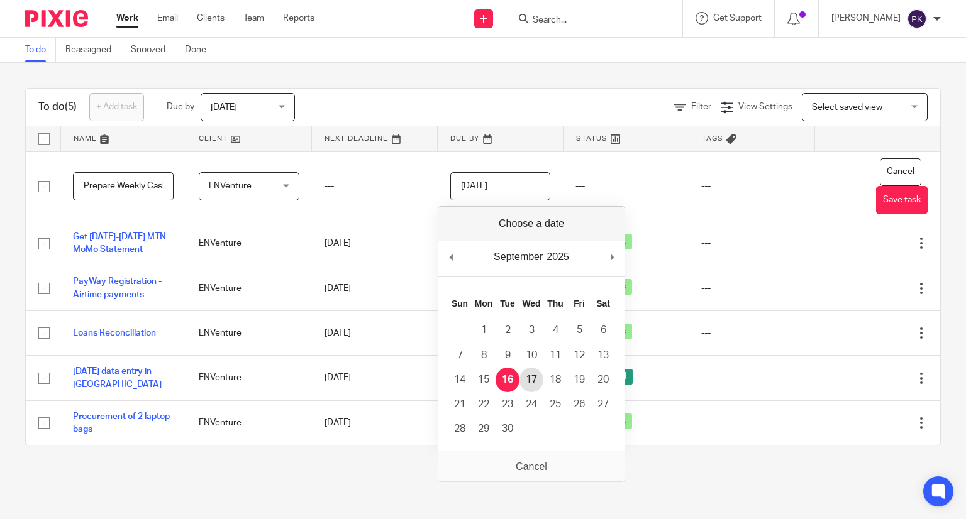
type input "2025-09-17"
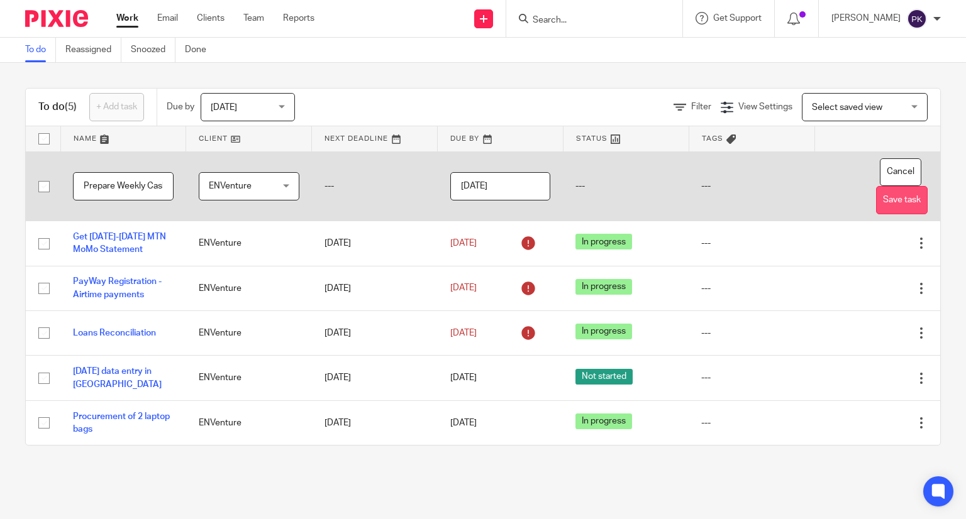
click at [880, 200] on button "Save task" at bounding box center [902, 200] width 52 height 28
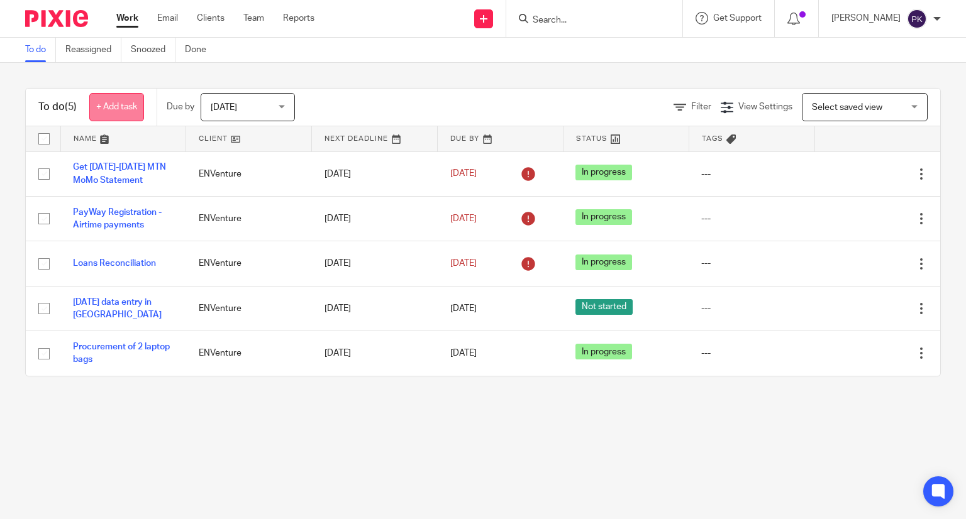
click at [103, 107] on link "+ Add task" at bounding box center [116, 107] width 55 height 28
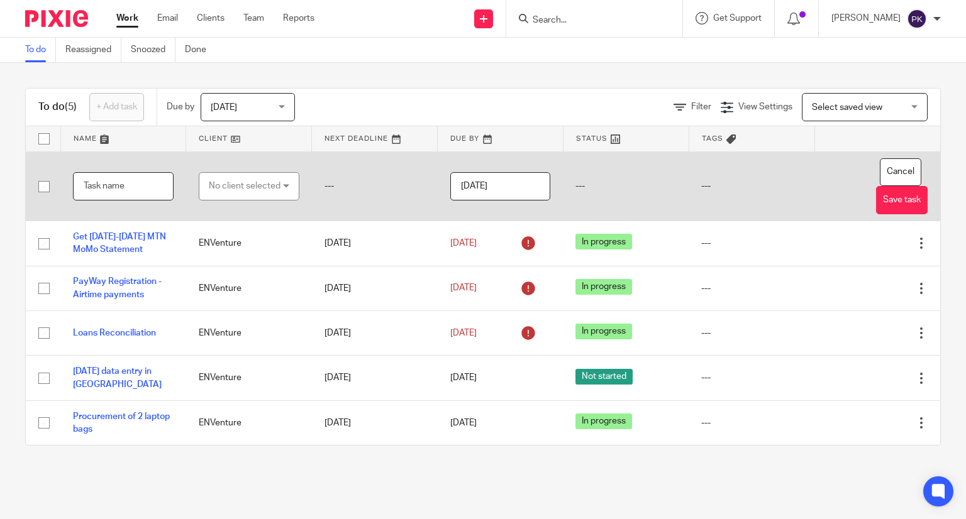
click at [138, 185] on input "text" at bounding box center [123, 186] width 101 height 28
type input "Accounts Reconciliation Session with [PERSON_NAME] and [PERSON_NAME]"
click at [256, 188] on div "No client selected" at bounding box center [245, 186] width 72 height 26
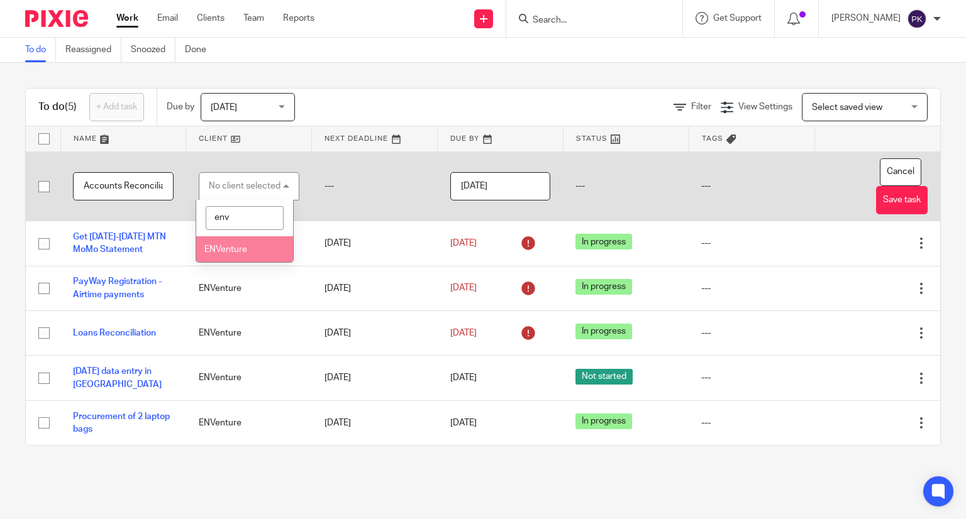
type input "env"
click at [256, 247] on li "ENVenture" at bounding box center [244, 249] width 97 height 26
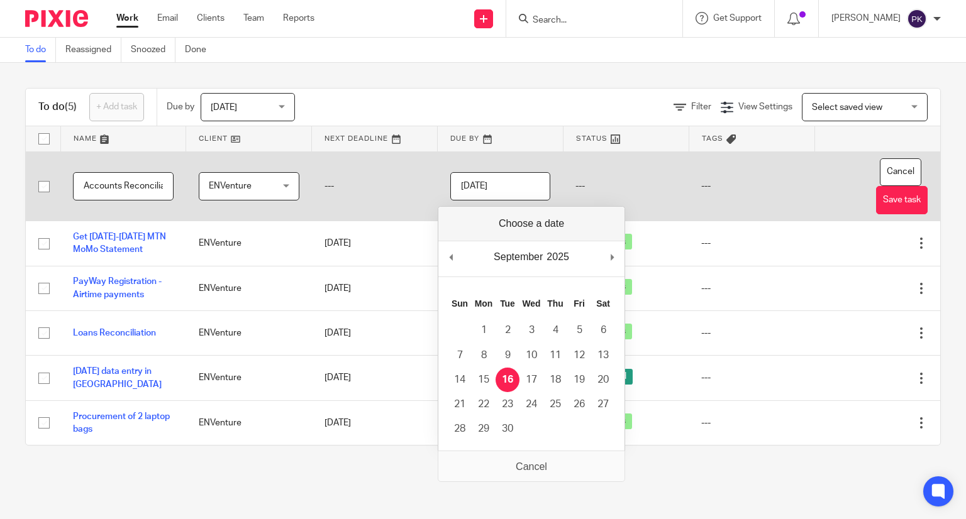
click at [509, 192] on input "[DATE]" at bounding box center [500, 186] width 101 height 28
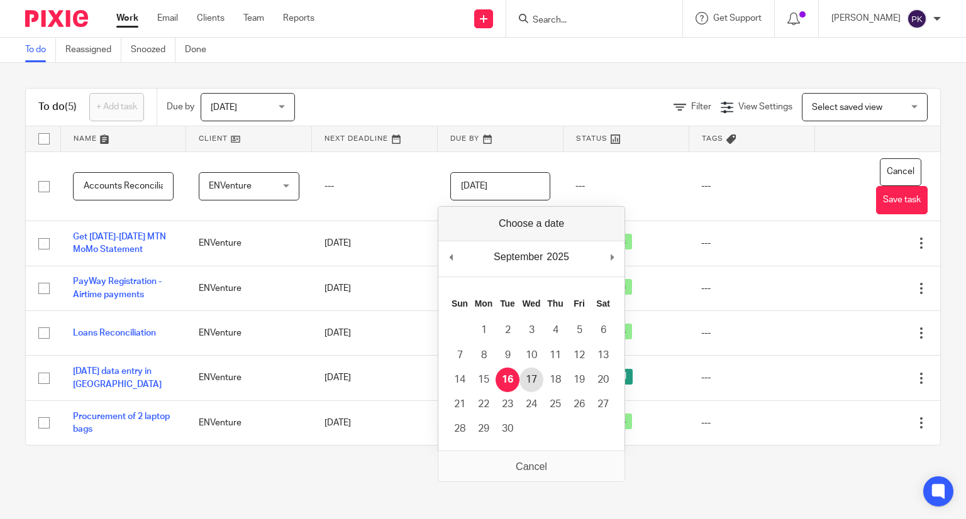
type input "2025-09-17"
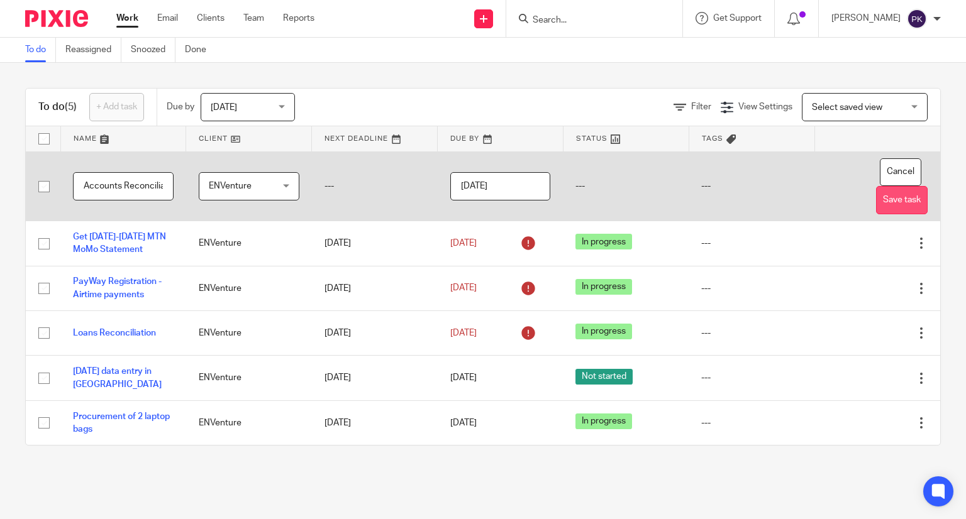
click at [876, 197] on button "Save task" at bounding box center [902, 200] width 52 height 28
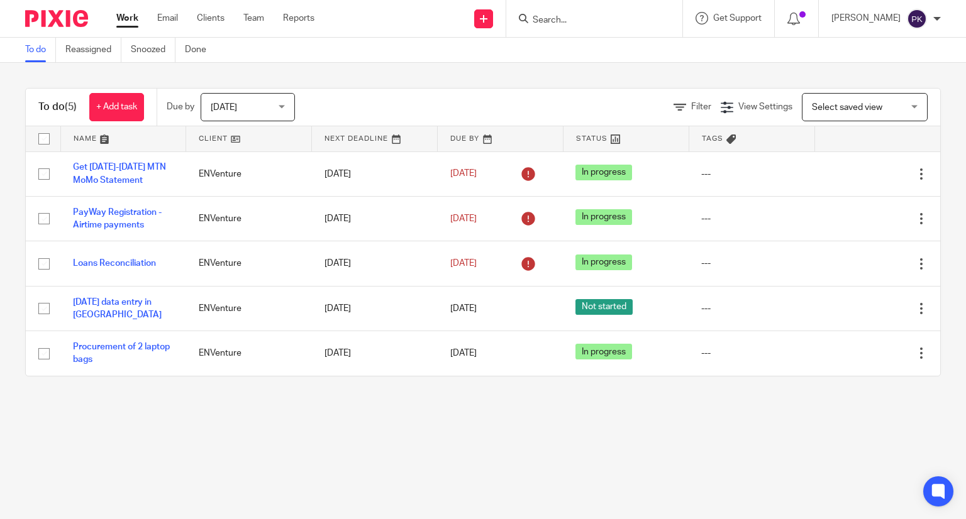
click at [277, 113] on span "[DATE]" at bounding box center [244, 107] width 67 height 26
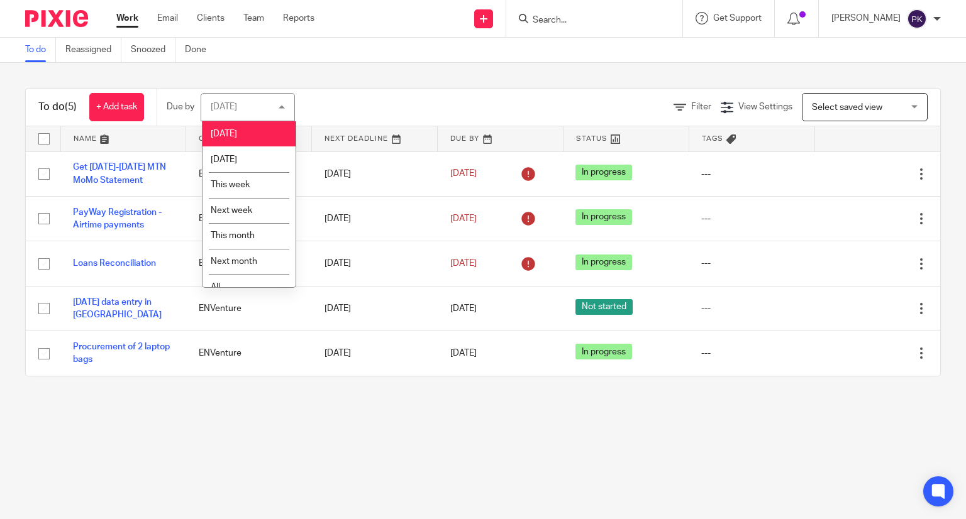
scroll to position [14, 0]
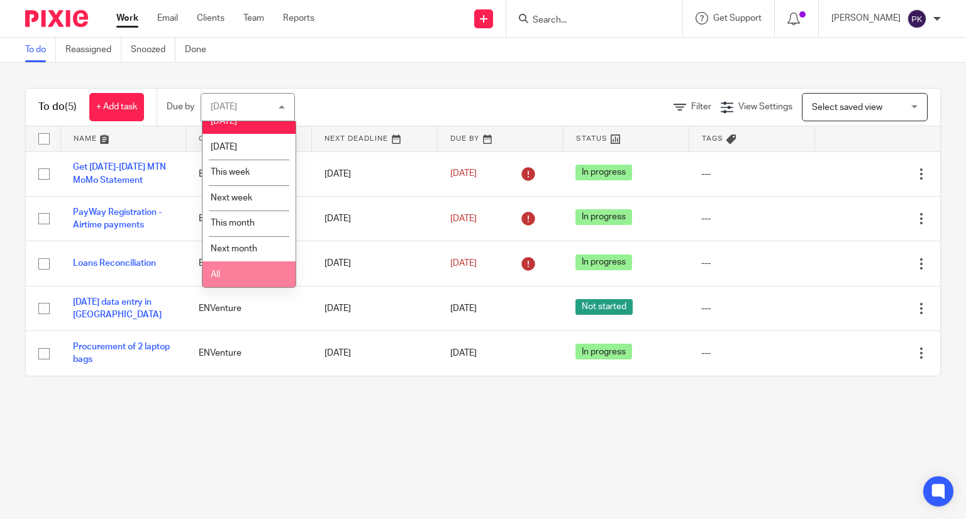
click at [262, 277] on li "All" at bounding box center [248, 275] width 93 height 26
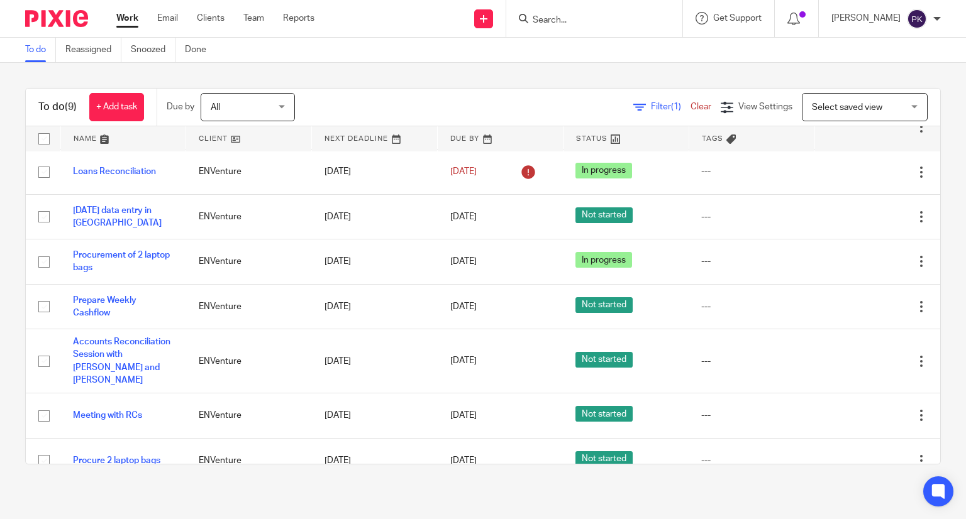
scroll to position [99, 0]
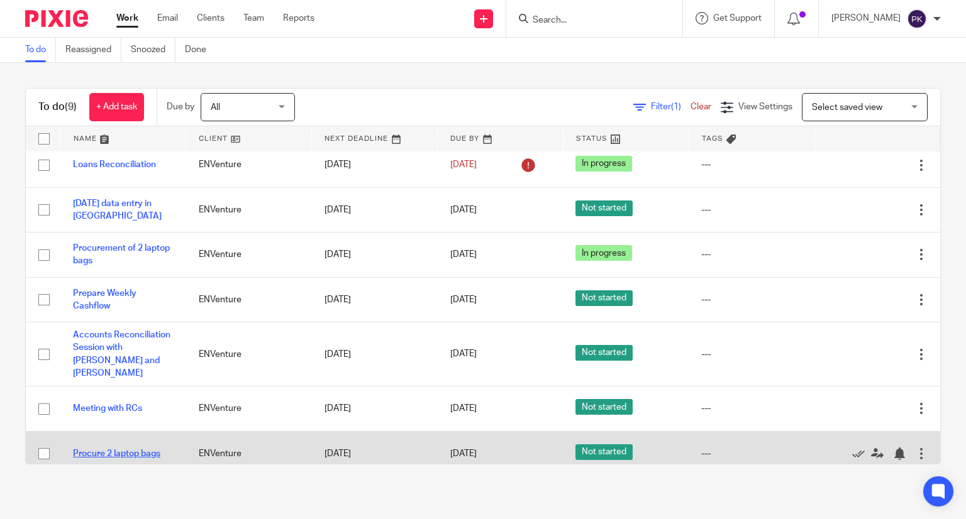
click at [93, 449] on link "Procure 2 laptop bags" at bounding box center [116, 453] width 87 height 9
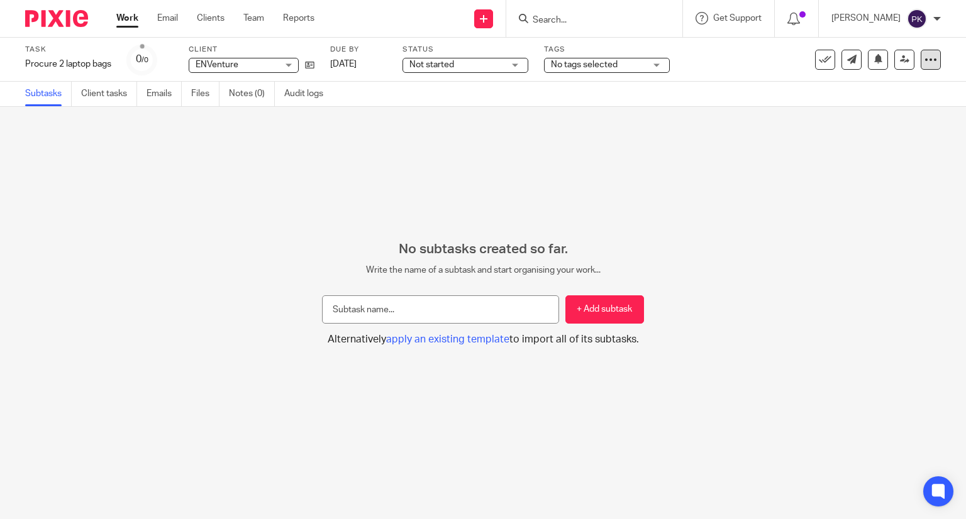
click at [924, 63] on icon at bounding box center [930, 59] width 13 height 13
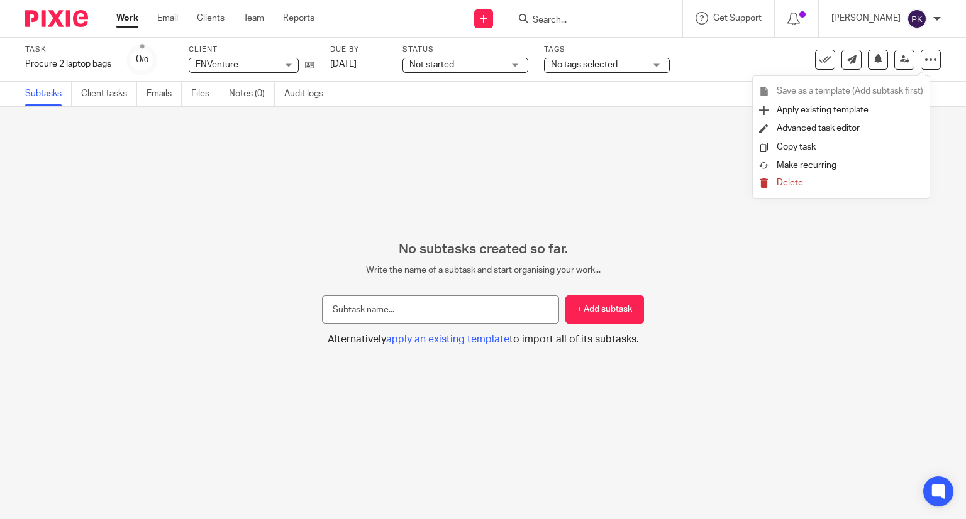
click at [783, 181] on span "Delete" at bounding box center [789, 183] width 26 height 9
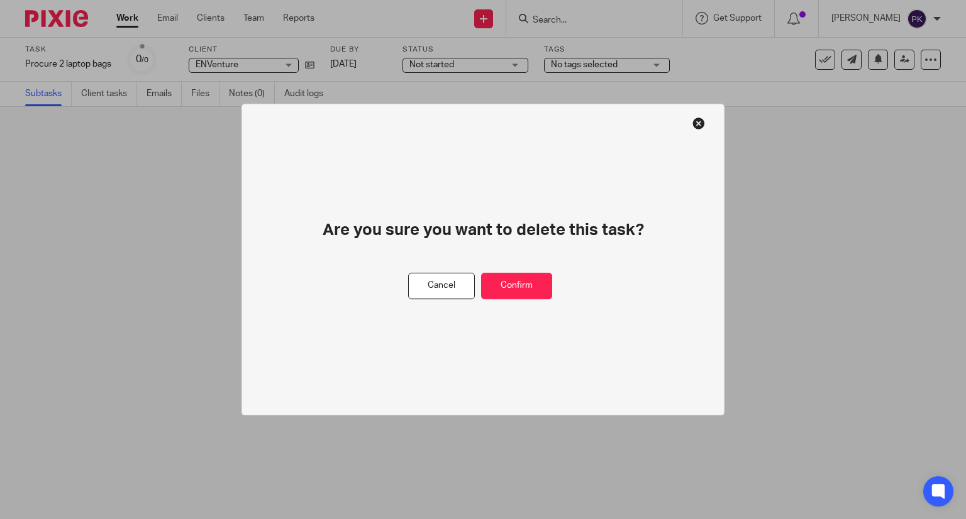
click at [541, 268] on div "Are you sure you want to delete this task?" at bounding box center [482, 246] width 337 height 53
click at [531, 278] on button "Confirm" at bounding box center [516, 286] width 71 height 27
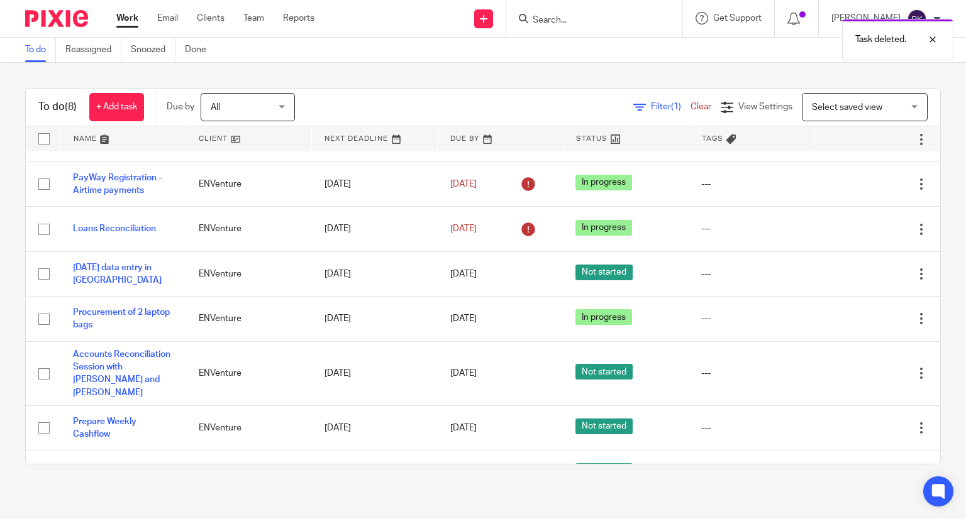
scroll to position [53, 0]
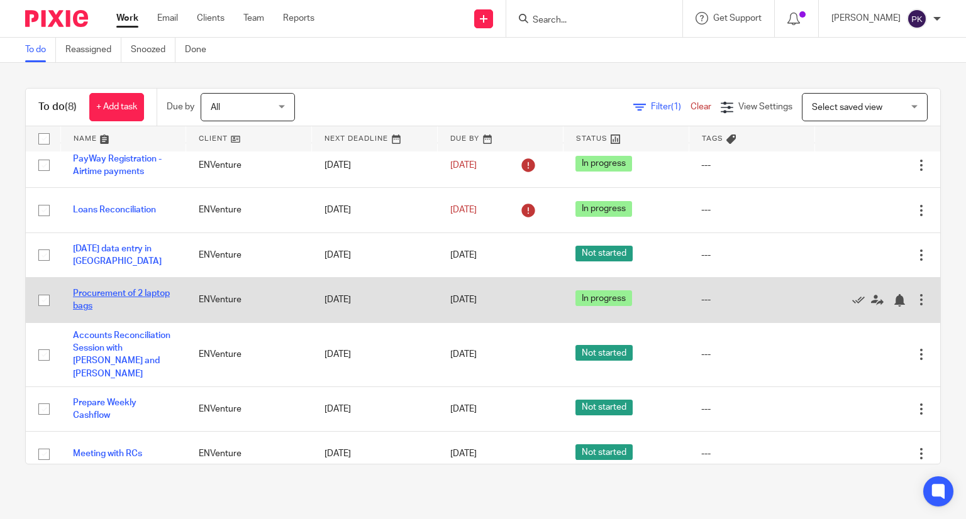
click at [126, 297] on link "Procurement of 2 laptop bags" at bounding box center [121, 299] width 97 height 21
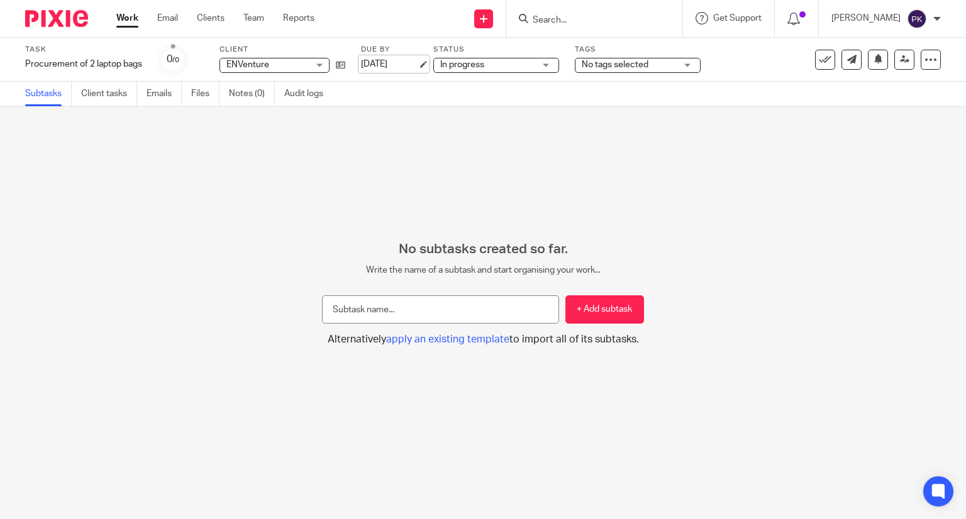
click at [378, 69] on link "[DATE]" at bounding box center [389, 64] width 57 height 13
click at [445, 309] on input "text" at bounding box center [440, 309] width 237 height 28
type input "S"
type input "Get vendors"
click at [126, 18] on link "Work" at bounding box center [127, 18] width 22 height 13
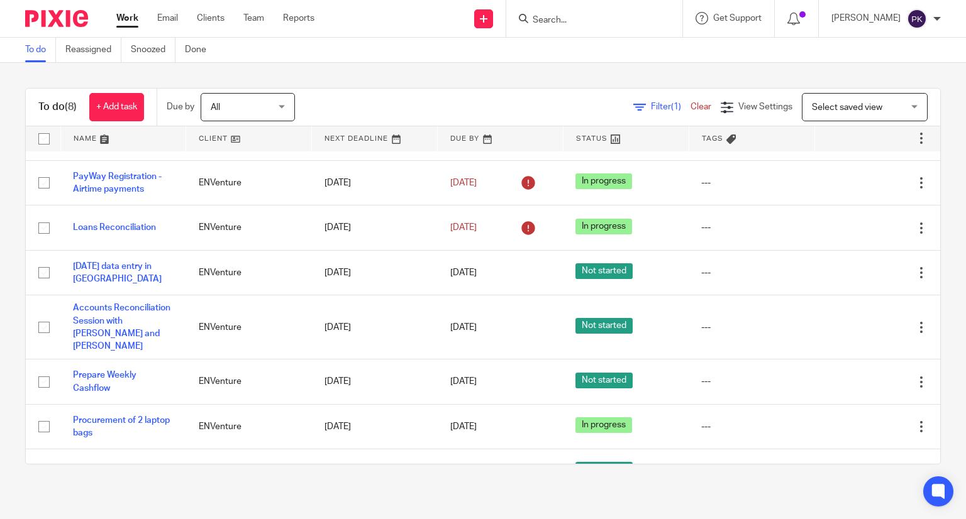
scroll to position [53, 0]
